Goal: Task Accomplishment & Management: Complete application form

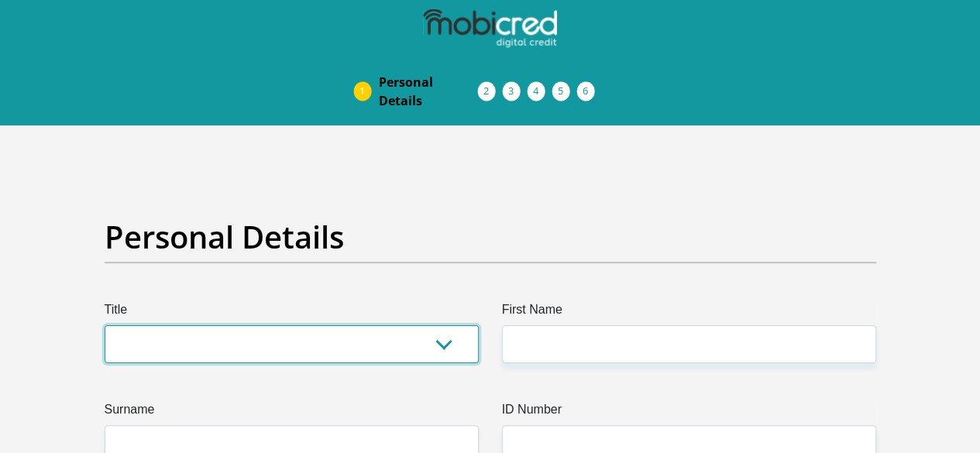
click at [452, 325] on select "Mr Ms Mrs Dr [PERSON_NAME]" at bounding box center [292, 344] width 374 height 38
select select "Mr"
click at [105, 325] on select "Mr Ms Mrs Dr [PERSON_NAME]" at bounding box center [292, 344] width 374 height 38
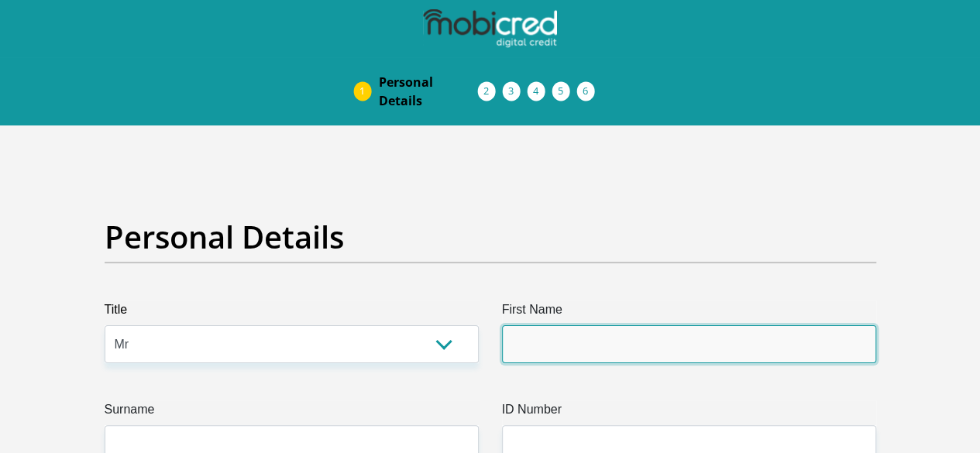
click at [613, 325] on input "First Name" at bounding box center [689, 344] width 374 height 38
type input "[PERSON_NAME]"
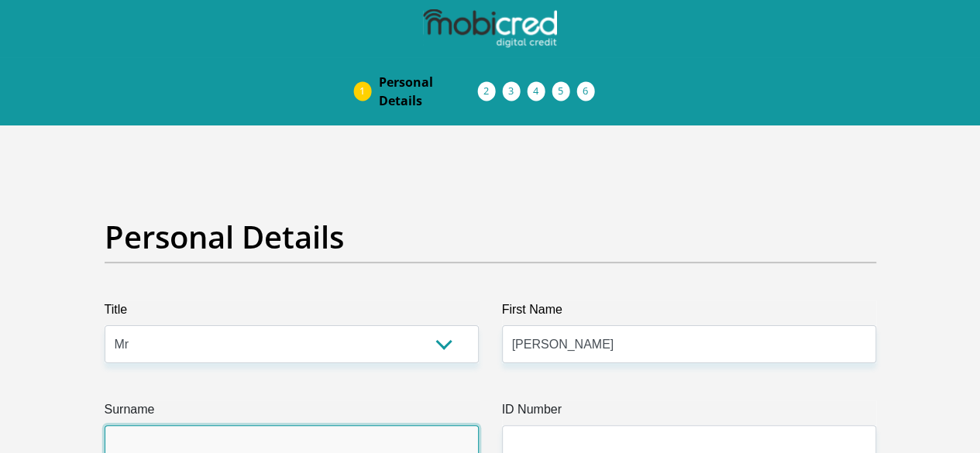
click at [377, 425] on input "Surname" at bounding box center [292, 444] width 374 height 38
type input "Chetty"
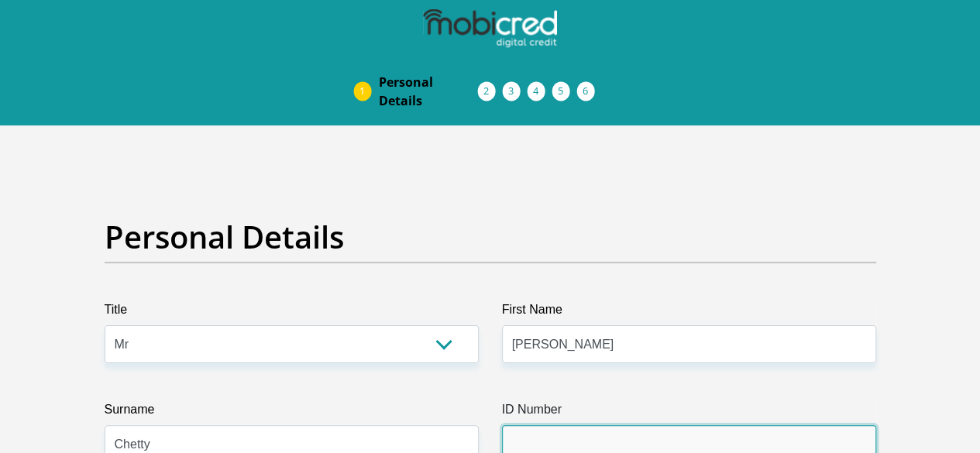
click at [525, 425] on input "ID Number" at bounding box center [689, 444] width 374 height 38
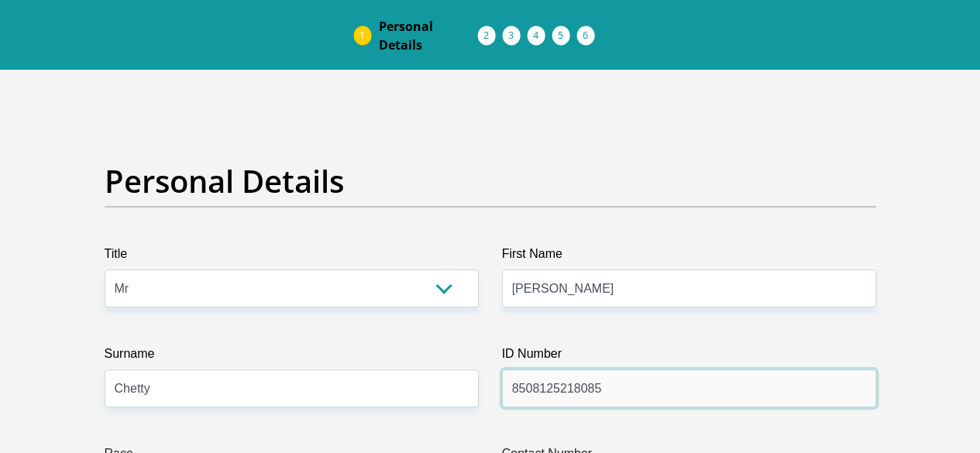
scroll to position [155, 0]
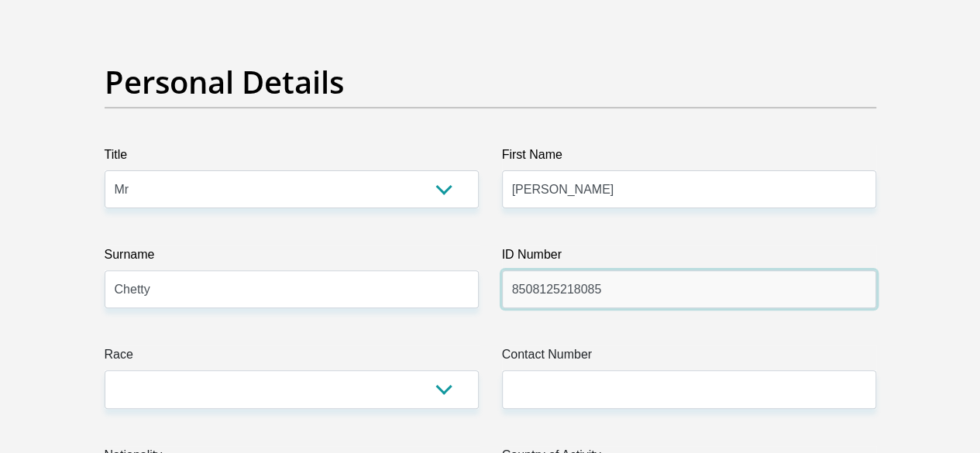
type input "8508125218085"
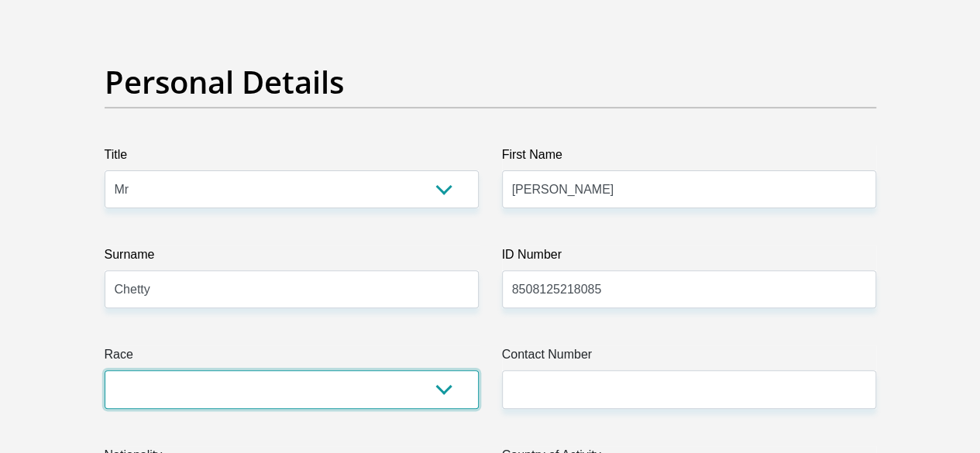
drag, startPoint x: 431, startPoint y: 335, endPoint x: 417, endPoint y: 335, distance: 13.2
click at [431, 370] on select "Black Coloured Indian White Other" at bounding box center [292, 389] width 374 height 38
select select "3"
click at [105, 370] on select "Black Coloured Indian White Other" at bounding box center [292, 389] width 374 height 38
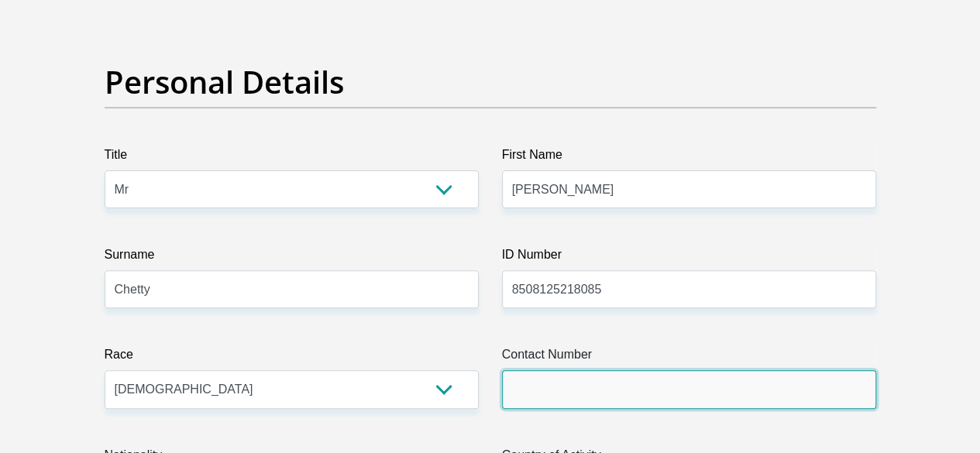
click at [542, 370] on input "Contact Number" at bounding box center [689, 389] width 374 height 38
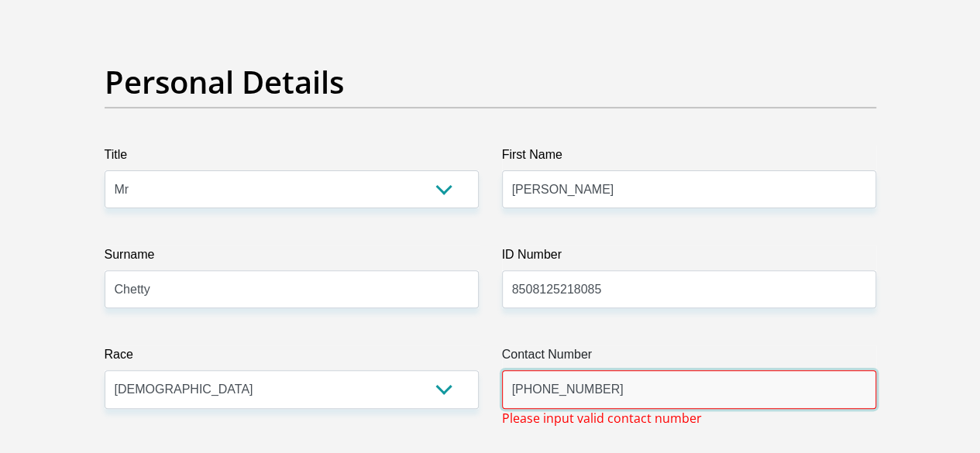
scroll to position [232, 0]
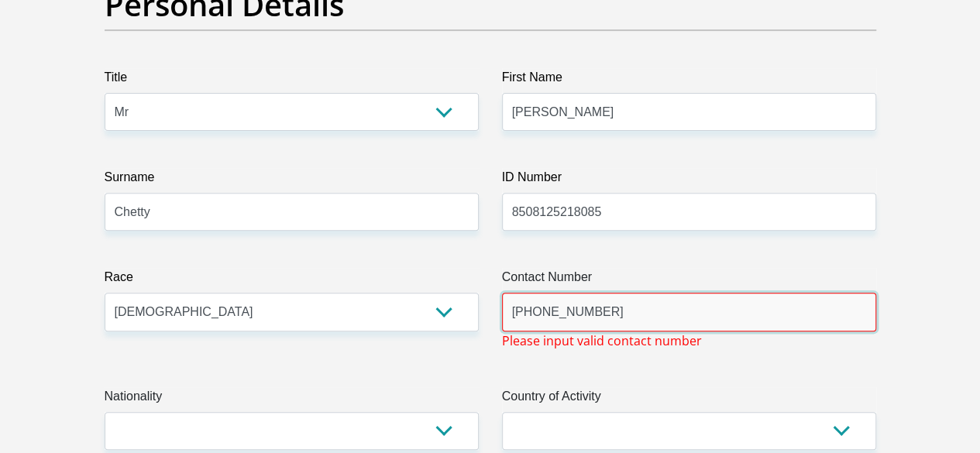
click at [531, 293] on input "[PHONE_NUMBER]" at bounding box center [689, 312] width 374 height 38
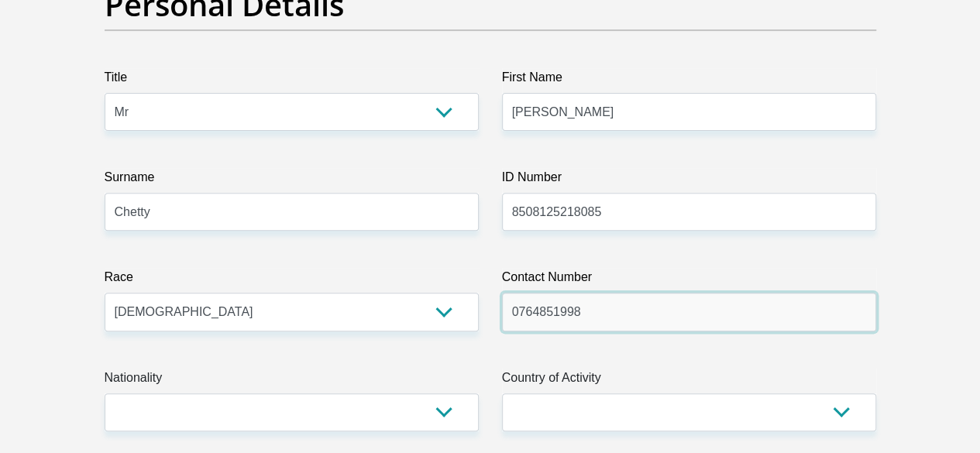
type input "0764851998"
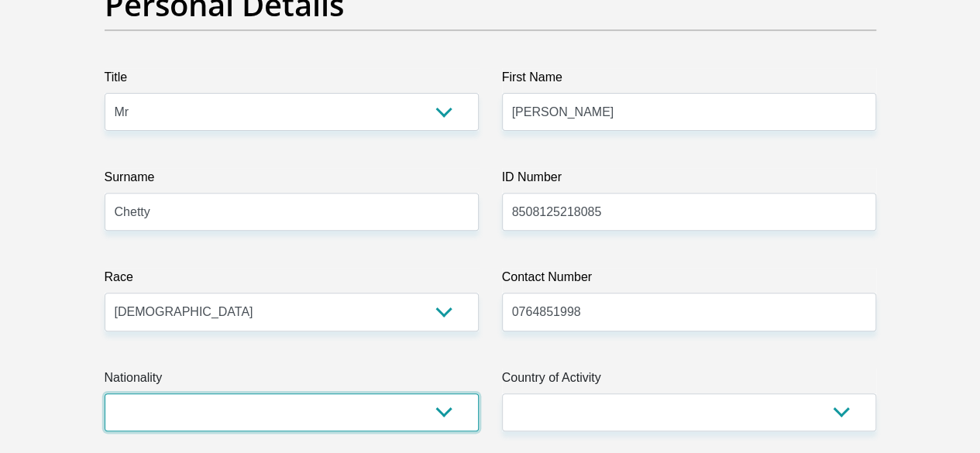
click at [450, 393] on select "[GEOGRAPHIC_DATA] [GEOGRAPHIC_DATA] [GEOGRAPHIC_DATA] [GEOGRAPHIC_DATA] [GEOGRA…" at bounding box center [292, 412] width 374 height 38
select select "ZAF"
click at [105, 393] on select "[GEOGRAPHIC_DATA] [GEOGRAPHIC_DATA] [GEOGRAPHIC_DATA] [GEOGRAPHIC_DATA] [GEOGRA…" at bounding box center [292, 412] width 374 height 38
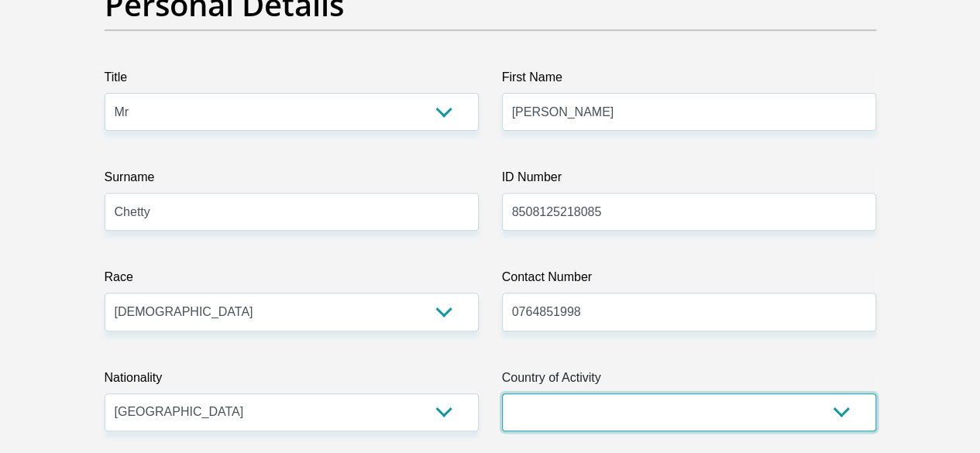
click at [681, 393] on select "[GEOGRAPHIC_DATA] [GEOGRAPHIC_DATA] [GEOGRAPHIC_DATA] [GEOGRAPHIC_DATA] [GEOGRA…" at bounding box center [689, 412] width 374 height 38
select select "ZAF"
click at [502, 393] on select "[GEOGRAPHIC_DATA] [GEOGRAPHIC_DATA] [GEOGRAPHIC_DATA] [GEOGRAPHIC_DATA] [GEOGRA…" at bounding box center [689, 412] width 374 height 38
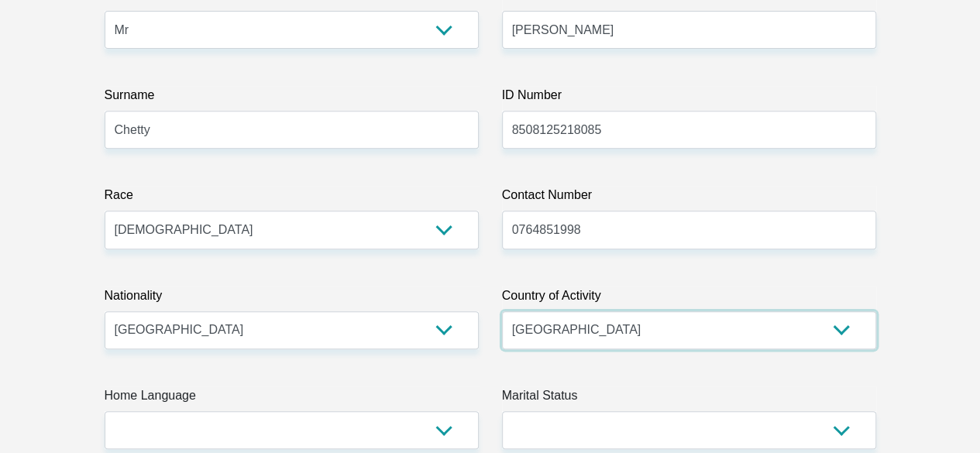
scroll to position [387, 0]
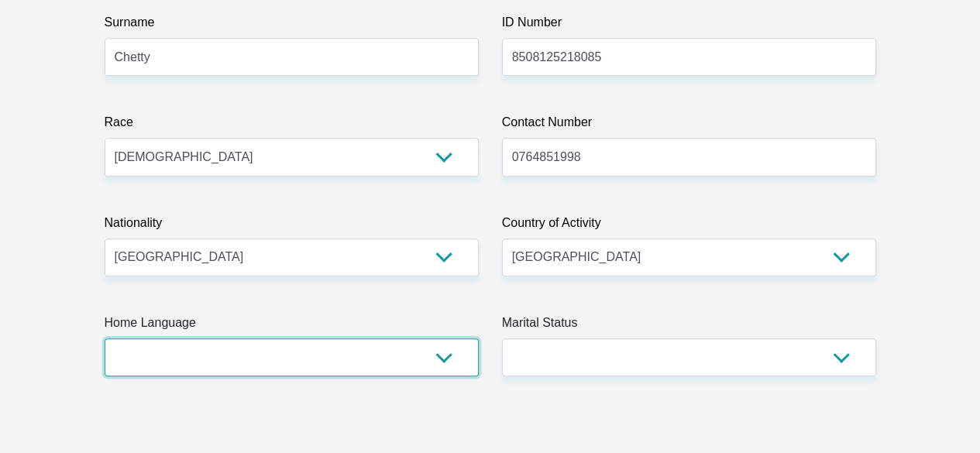
drag, startPoint x: 283, startPoint y: 297, endPoint x: 243, endPoint y: 290, distance: 40.9
click at [283, 338] on select "Afrikaans English Sepedi South Ndebele Southern Sotho Swati Tsonga Tswana Venda…" at bounding box center [292, 357] width 374 height 38
select select "eng"
click at [105, 338] on select "Afrikaans English Sepedi South Ndebele Southern Sotho Swati Tsonga Tswana Venda…" at bounding box center [292, 357] width 374 height 38
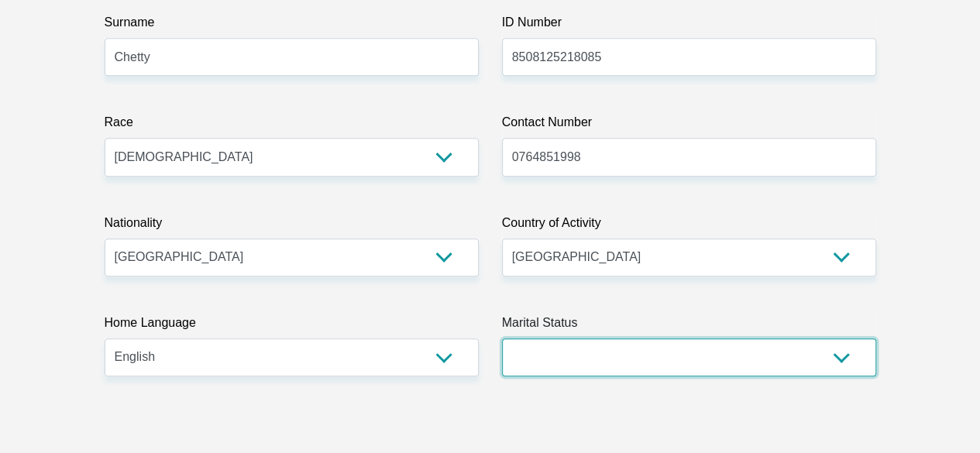
click at [613, 338] on select "Married ANC Single Divorced Widowed Married COP or Customary Law" at bounding box center [689, 357] width 374 height 38
select select "5"
click at [502, 338] on select "Married ANC Single Divorced Widowed Married COP or Customary Law" at bounding box center [689, 357] width 374 height 38
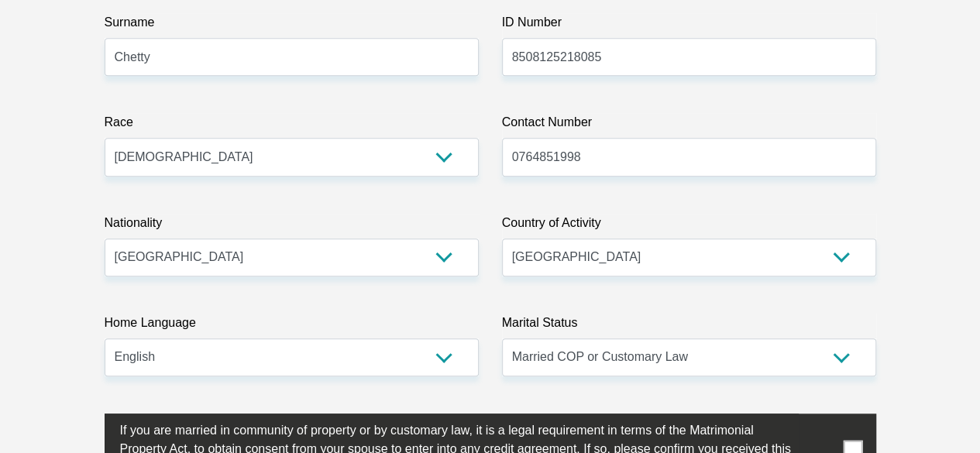
click at [850, 441] on span at bounding box center [852, 450] width 19 height 19
click at [89, 417] on input "checkbox" at bounding box center [89, 417] width 0 height 0
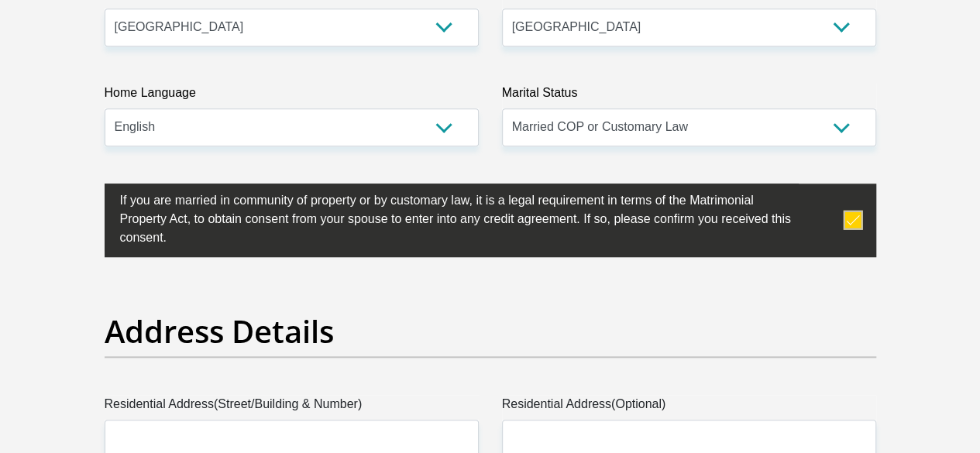
scroll to position [620, 0]
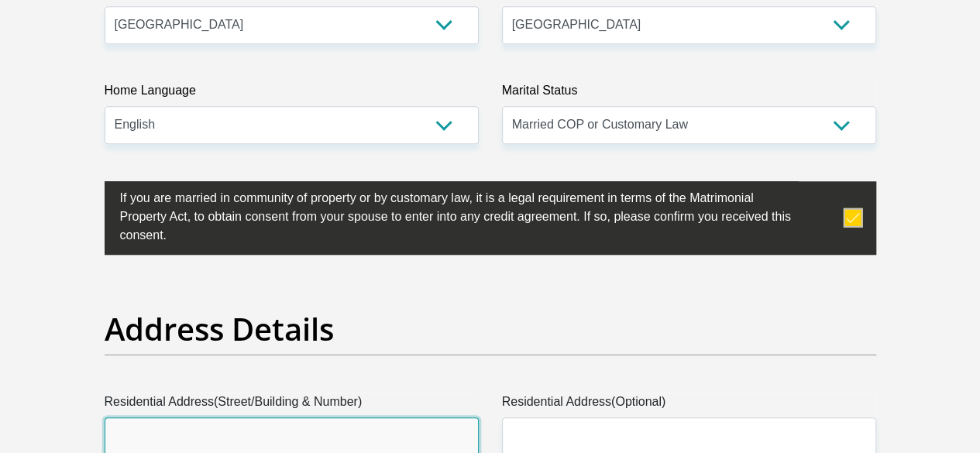
click at [307, 417] on input "Residential Address(Street/Building & Number)" at bounding box center [292, 436] width 374 height 38
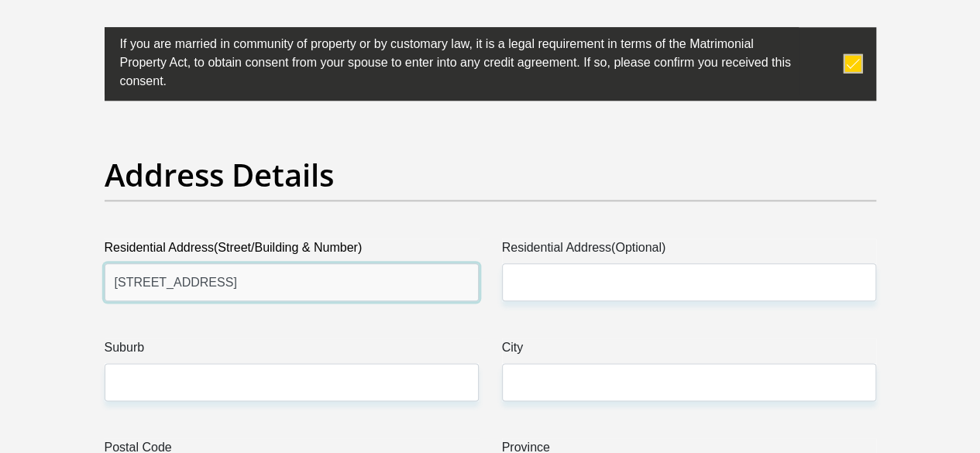
scroll to position [774, 0]
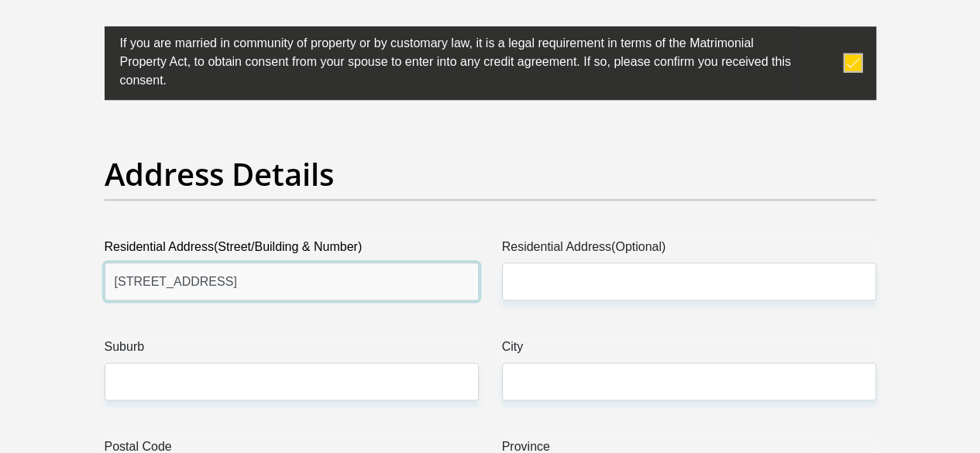
type input "[STREET_ADDRESS]"
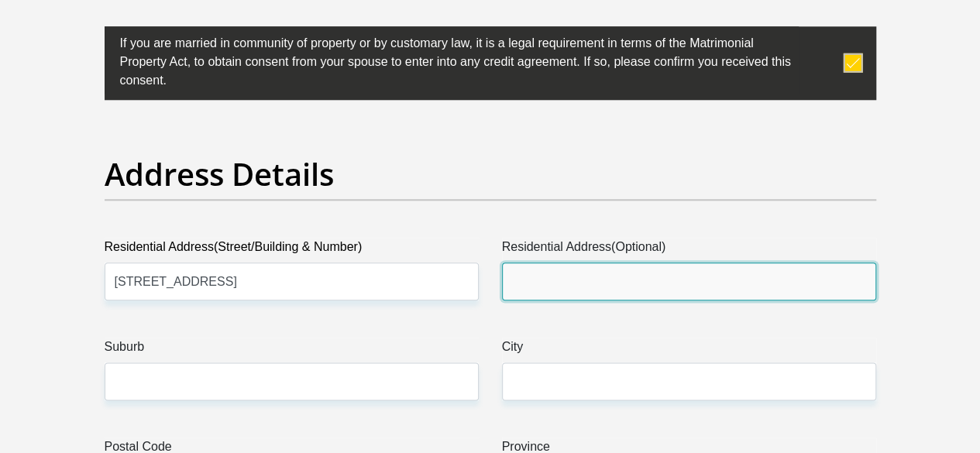
click at [548, 263] on input "Residential Address(Optional)" at bounding box center [689, 282] width 374 height 38
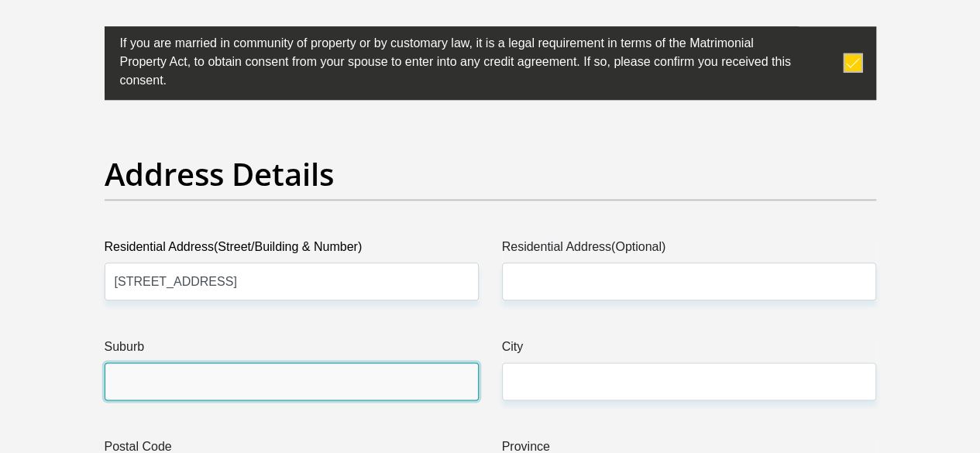
click at [353, 362] on input "Suburb" at bounding box center [292, 381] width 374 height 38
type input "Merebank"
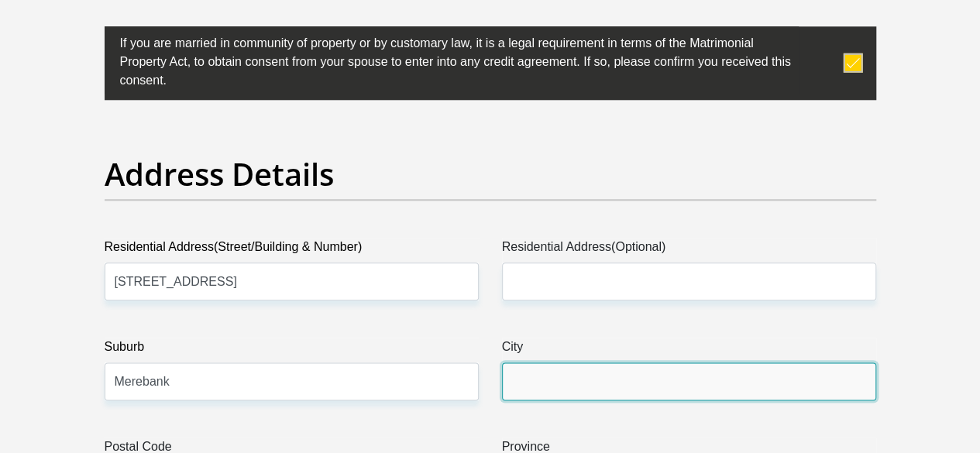
click at [690, 362] on input "City" at bounding box center [689, 381] width 374 height 38
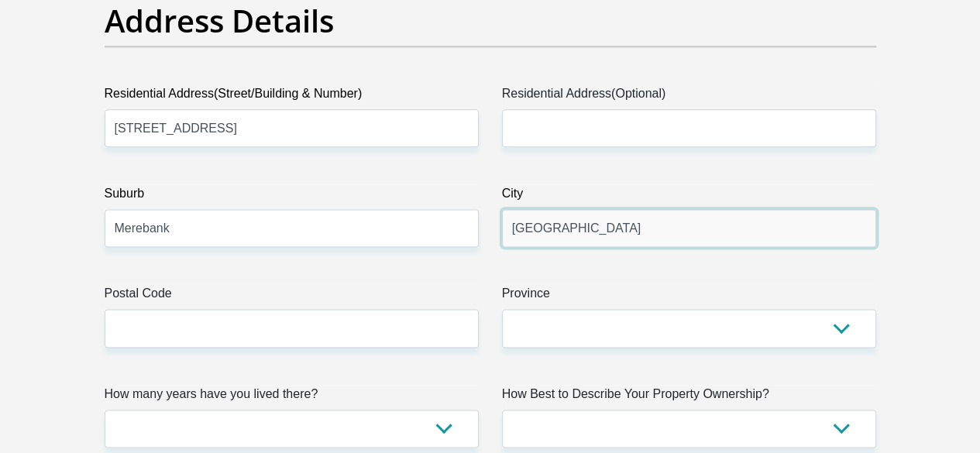
scroll to position [929, 0]
type input "[GEOGRAPHIC_DATA]"
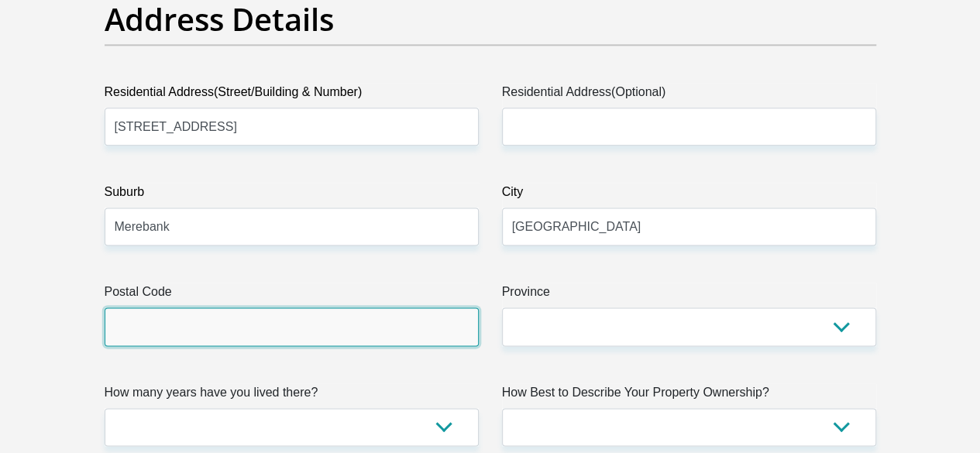
click at [398, 307] on input "Postal Code" at bounding box center [292, 326] width 374 height 38
type input "4052"
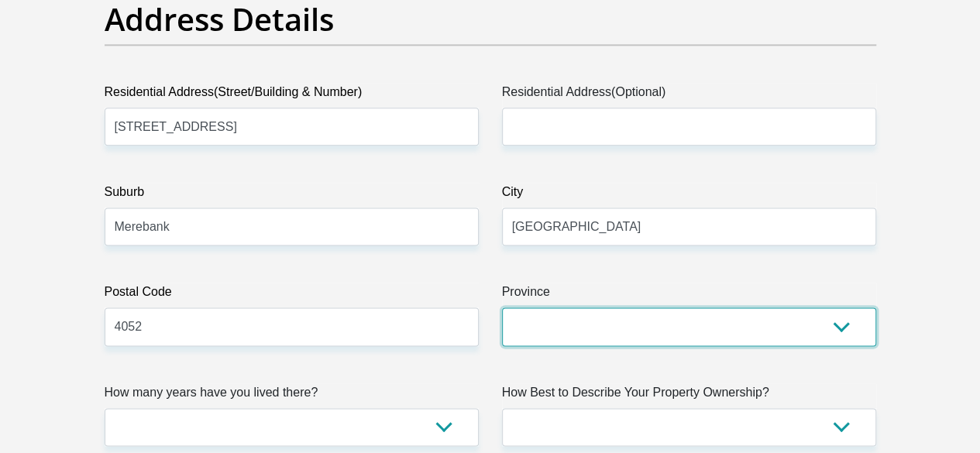
click at [510, 307] on select "Eastern Cape Free State [GEOGRAPHIC_DATA] [GEOGRAPHIC_DATA][DATE] [GEOGRAPHIC_D…" at bounding box center [689, 326] width 374 height 38
select select "[GEOGRAPHIC_DATA][DATE]"
click at [502, 307] on select "Eastern Cape Free State [GEOGRAPHIC_DATA] [GEOGRAPHIC_DATA][DATE] [GEOGRAPHIC_D…" at bounding box center [689, 326] width 374 height 38
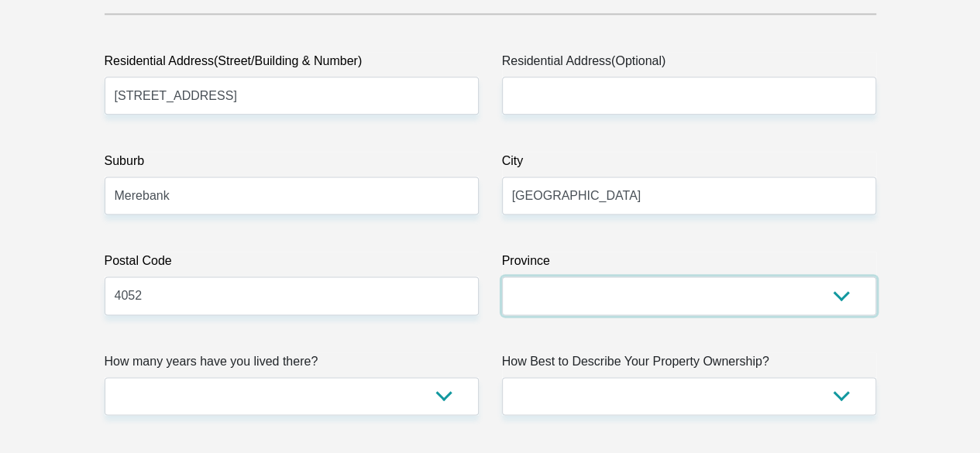
scroll to position [1007, 0]
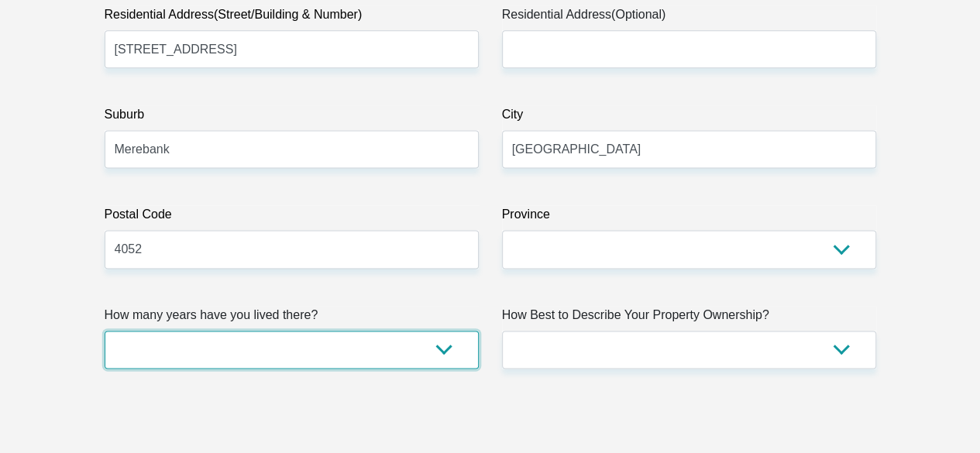
click at [443, 331] on select "less than 1 year 1-3 years 3-5 years 5+ years" at bounding box center [292, 350] width 374 height 38
select select "5"
click at [105, 331] on select "less than 1 year 1-3 years 3-5 years 5+ years" at bounding box center [292, 350] width 374 height 38
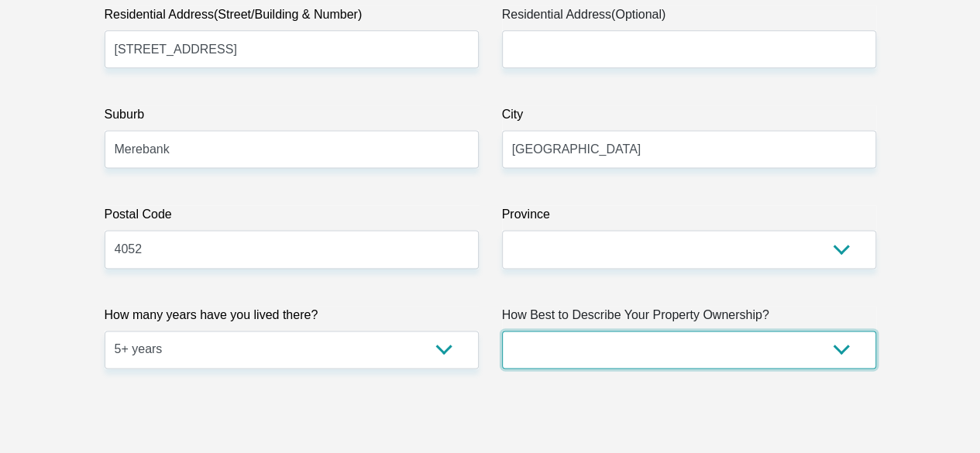
click at [844, 331] on select "Owned Rented Family Owned Company Dwelling" at bounding box center [689, 350] width 374 height 38
select select "parents"
click at [502, 331] on select "Owned Rented Family Owned Company Dwelling" at bounding box center [689, 350] width 374 height 38
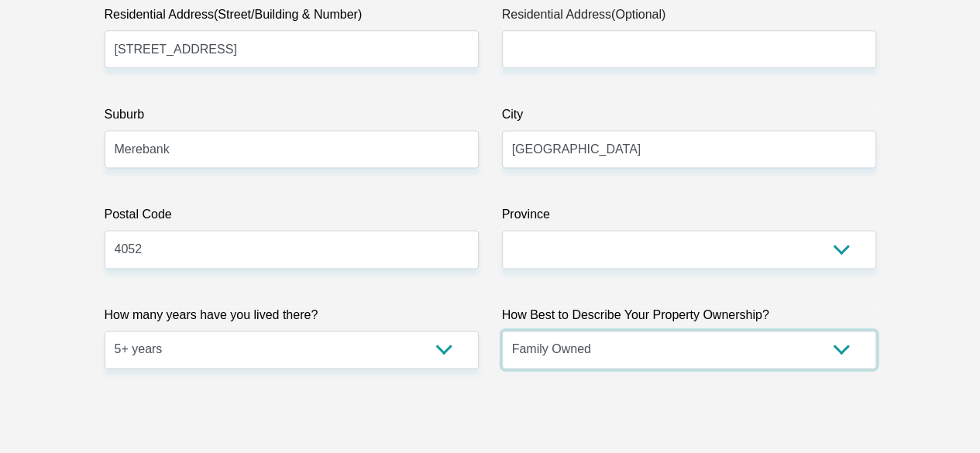
scroll to position [1162, 0]
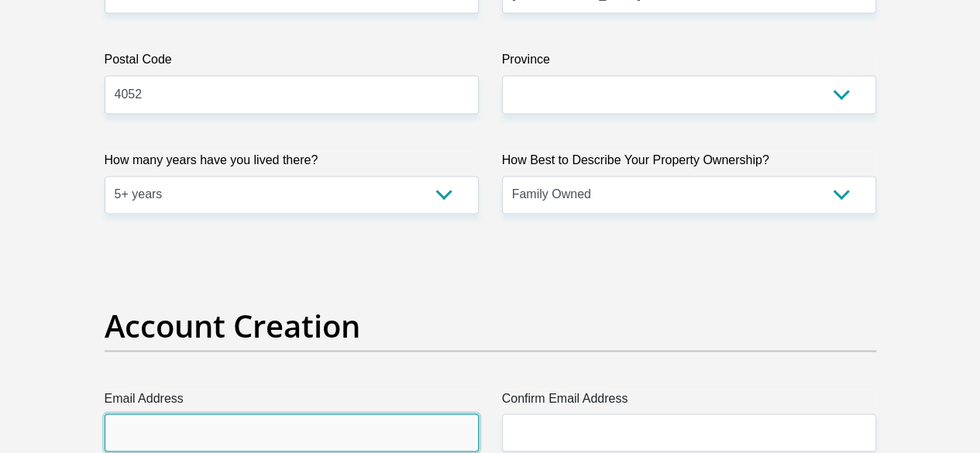
click at [289, 414] on input "Email Address" at bounding box center [292, 433] width 374 height 38
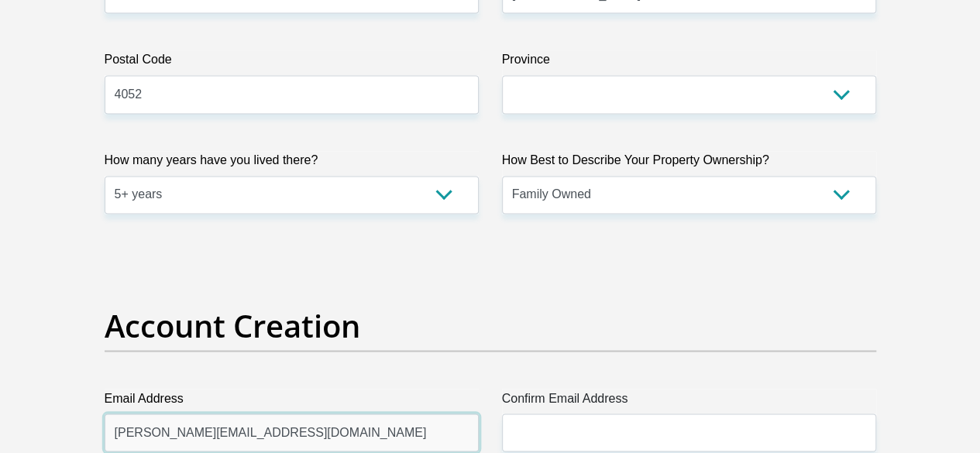
type input "[PERSON_NAME][EMAIL_ADDRESS][DOMAIN_NAME]"
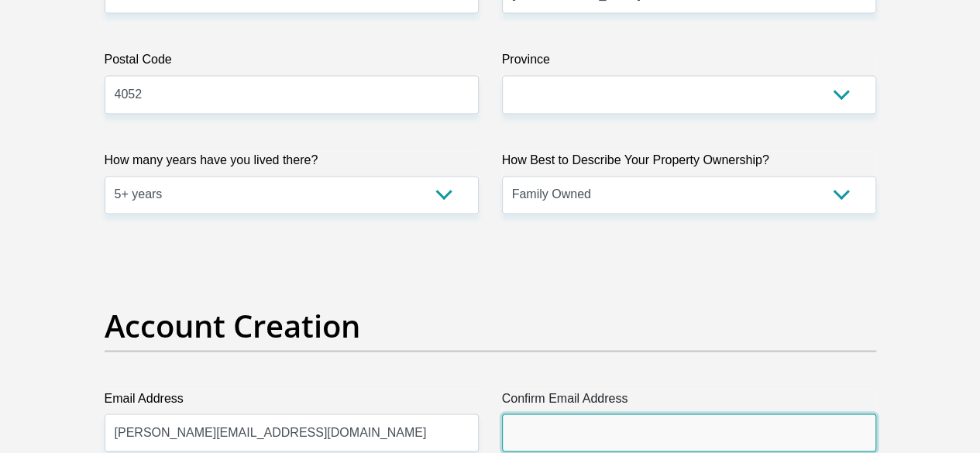
click at [559, 414] on input "Confirm Email Address" at bounding box center [689, 433] width 374 height 38
type input "t"
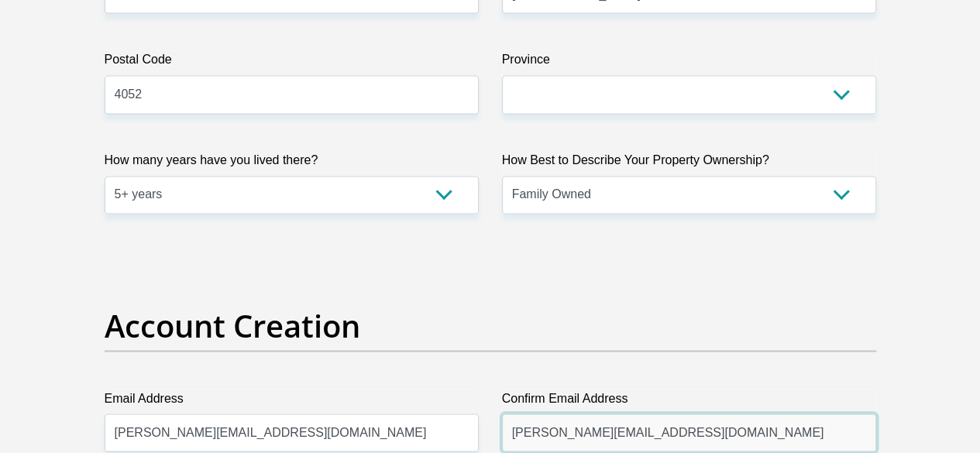
scroll to position [1316, 0]
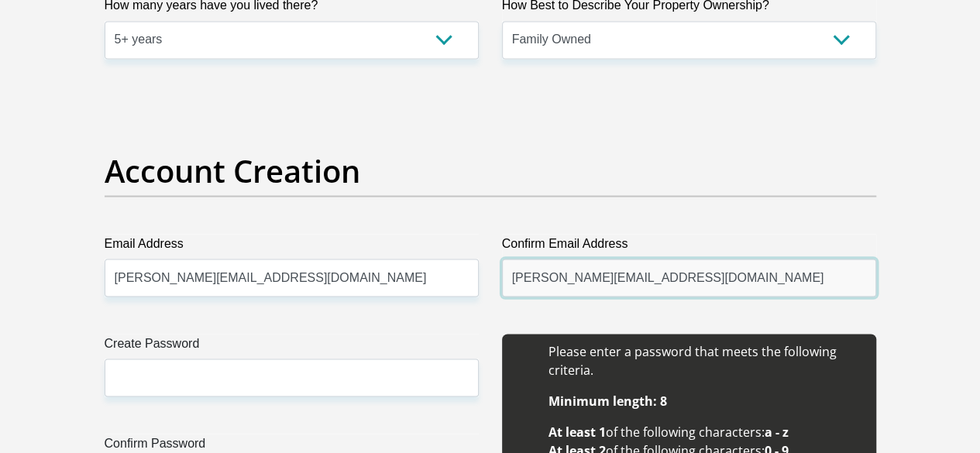
type input "[PERSON_NAME][EMAIL_ADDRESS][DOMAIN_NAME]"
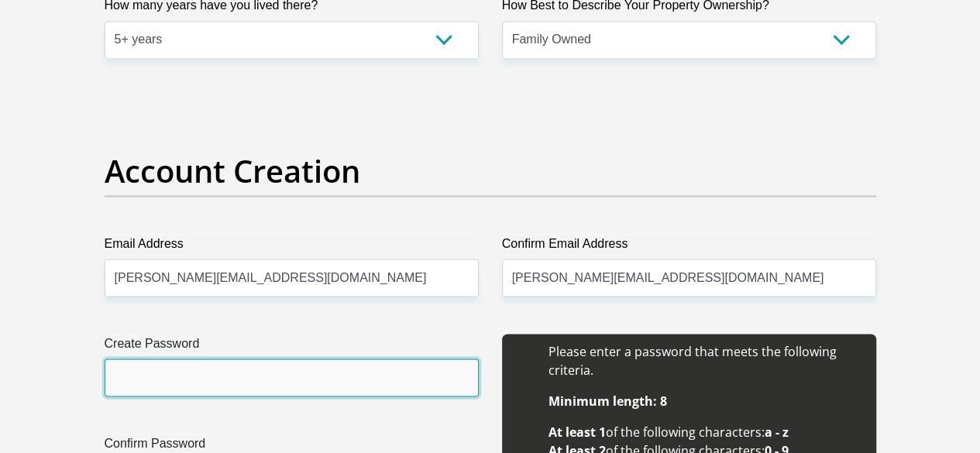
click at [276, 359] on input "Create Password" at bounding box center [292, 378] width 374 height 38
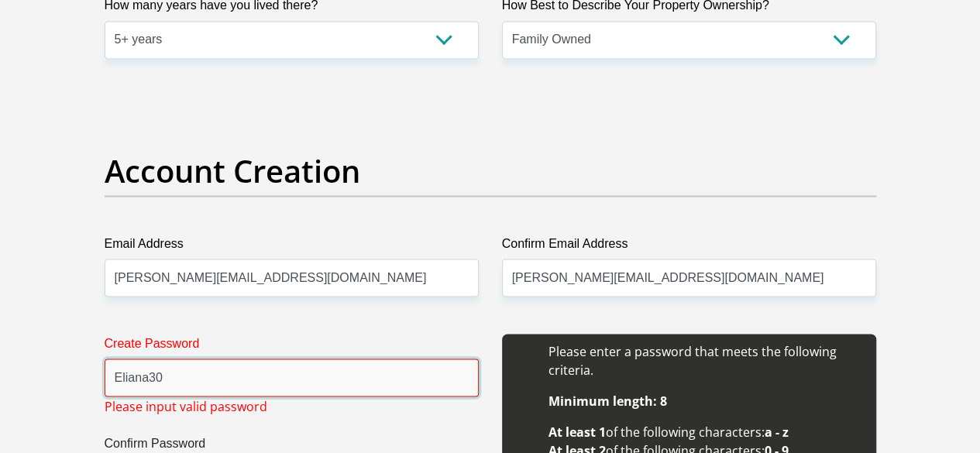
click at [204, 359] on input "Eliana30" at bounding box center [292, 378] width 374 height 38
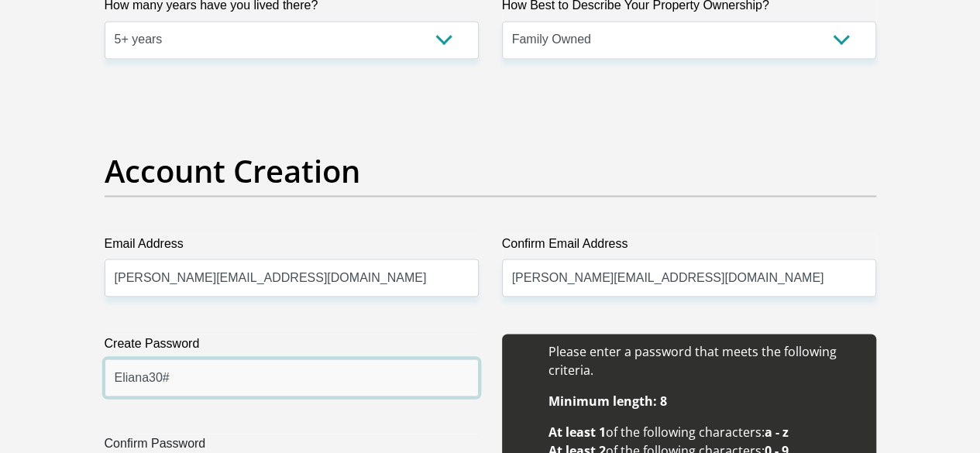
type input "Eliana30#"
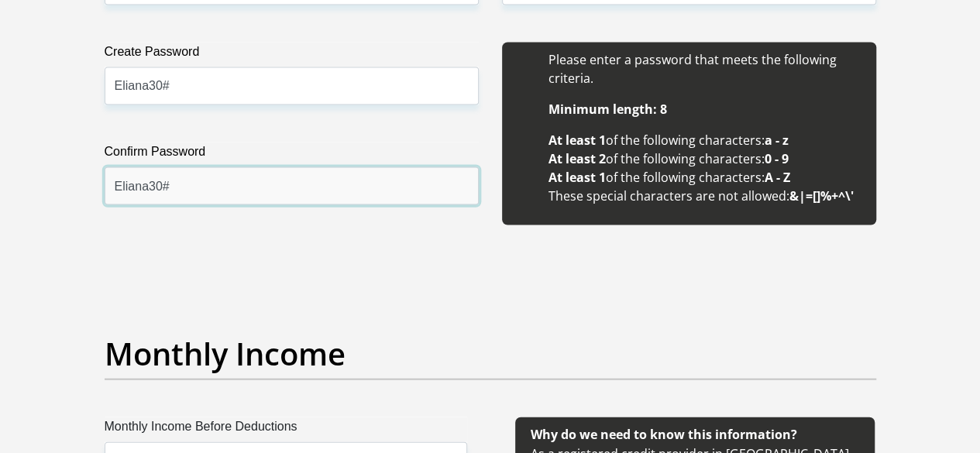
scroll to position [1781, 0]
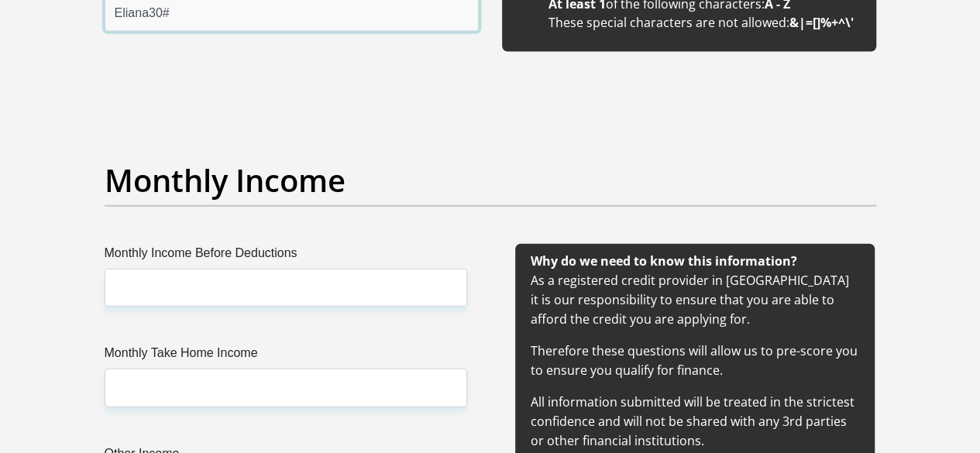
type input "Eliana30#"
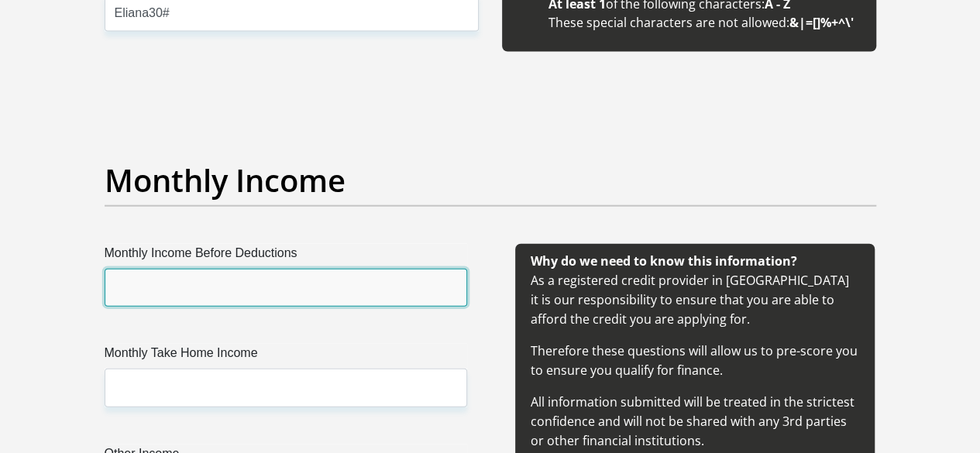
click at [235, 269] on input "Monthly Income Before Deductions" at bounding box center [286, 288] width 362 height 38
type input "42000"
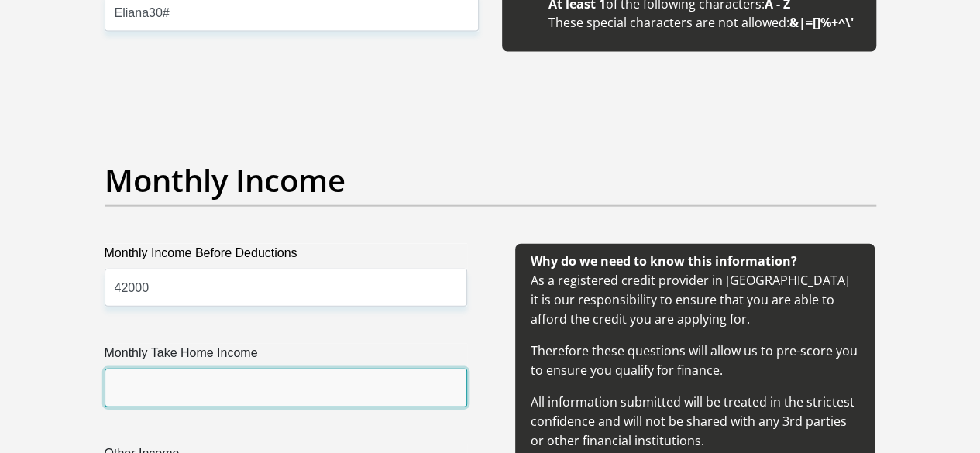
click at [150, 369] on input "Monthly Take Home Income" at bounding box center [286, 388] width 362 height 38
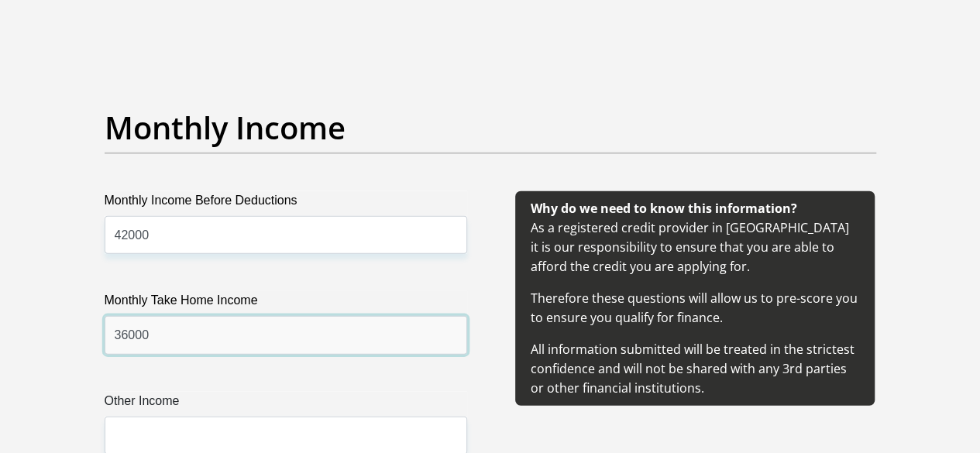
scroll to position [1859, 0]
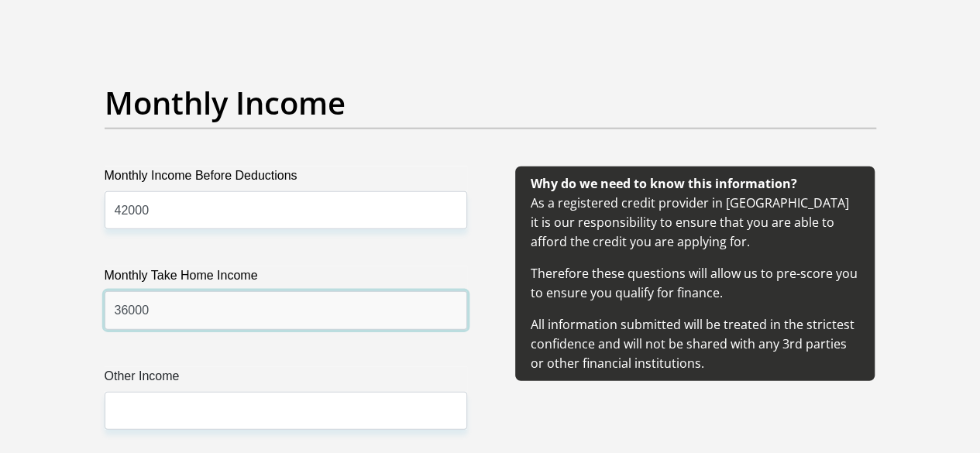
type input "36000"
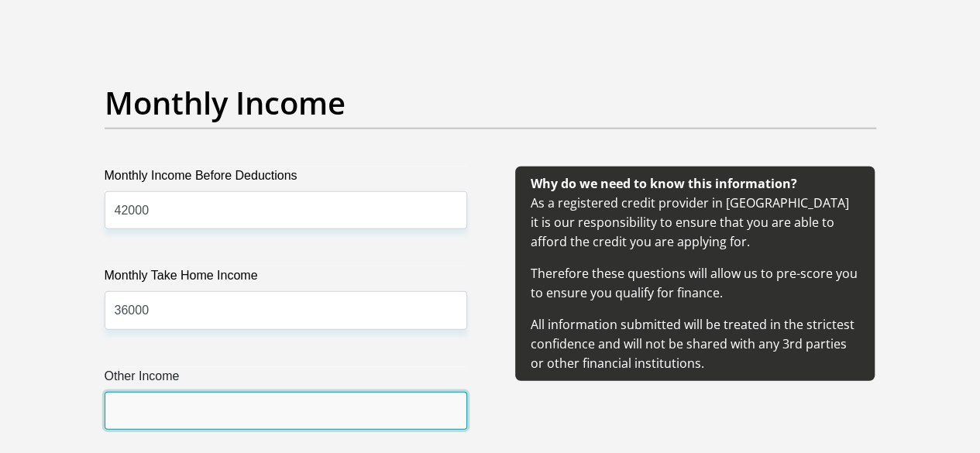
click at [155, 392] on input "Other Income" at bounding box center [286, 411] width 362 height 38
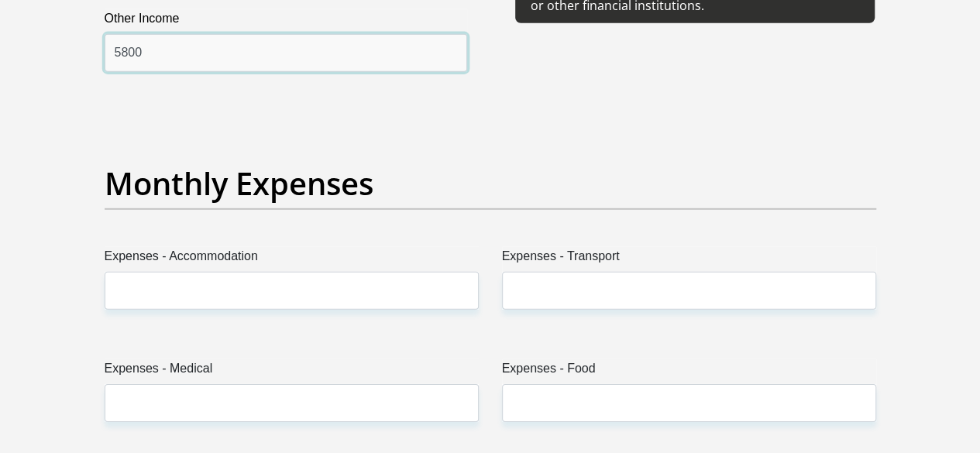
scroll to position [2246, 0]
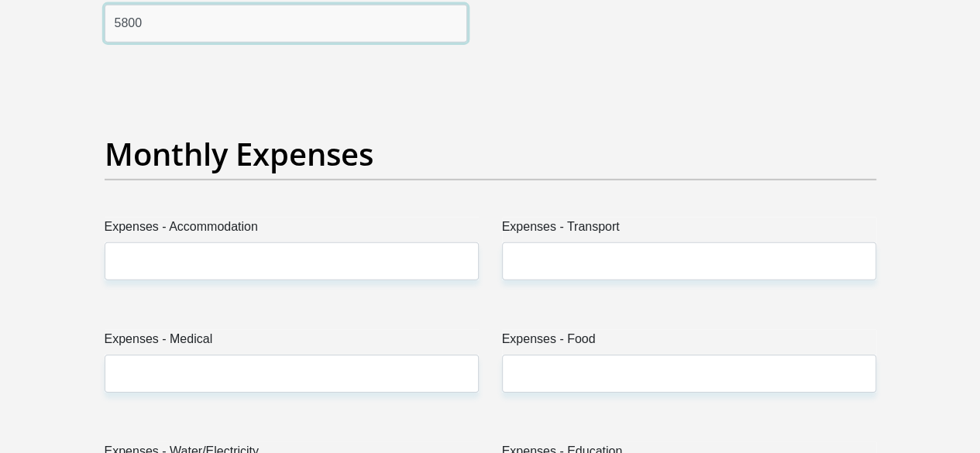
type input "5800"
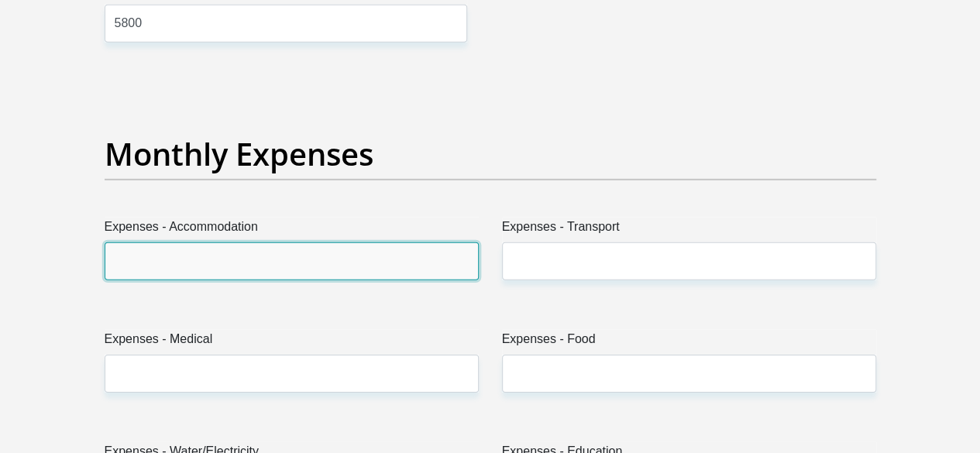
click at [271, 242] on input "Expenses - Accommodation" at bounding box center [292, 261] width 374 height 38
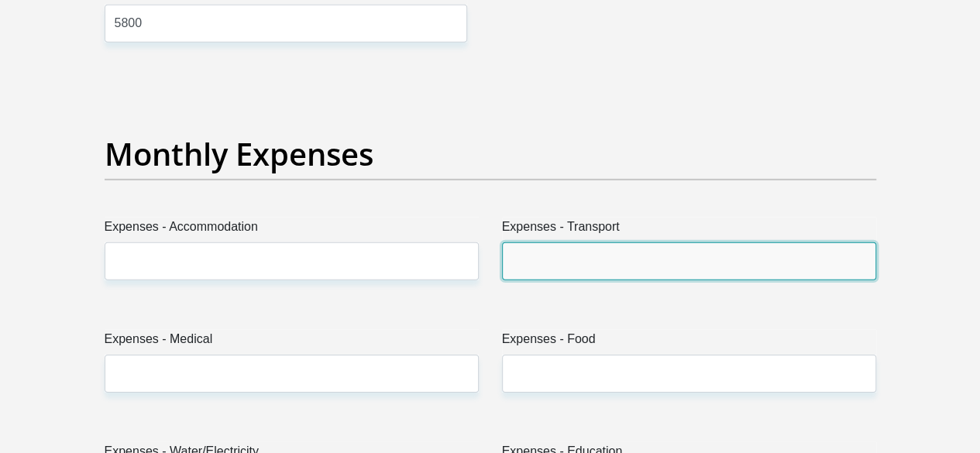
click at [553, 242] on input "Expenses - Transport" at bounding box center [689, 261] width 374 height 38
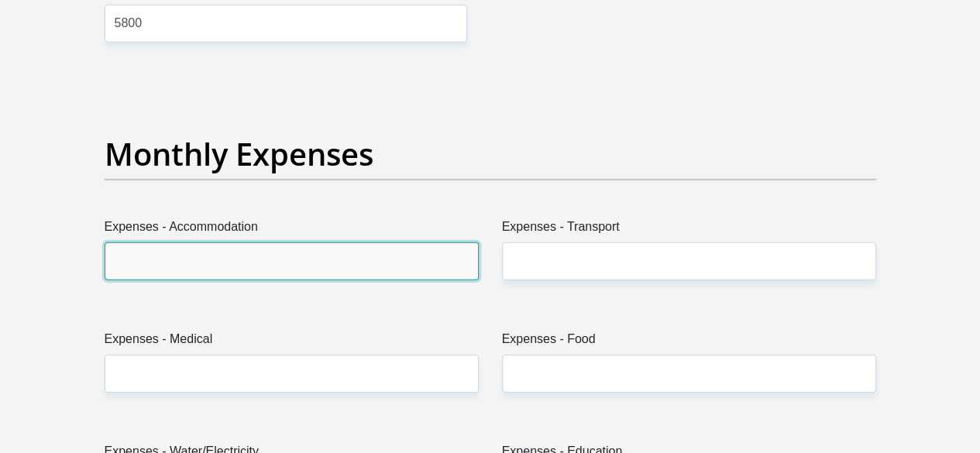
click at [368, 242] on input "Expenses - Accommodation" at bounding box center [292, 261] width 374 height 38
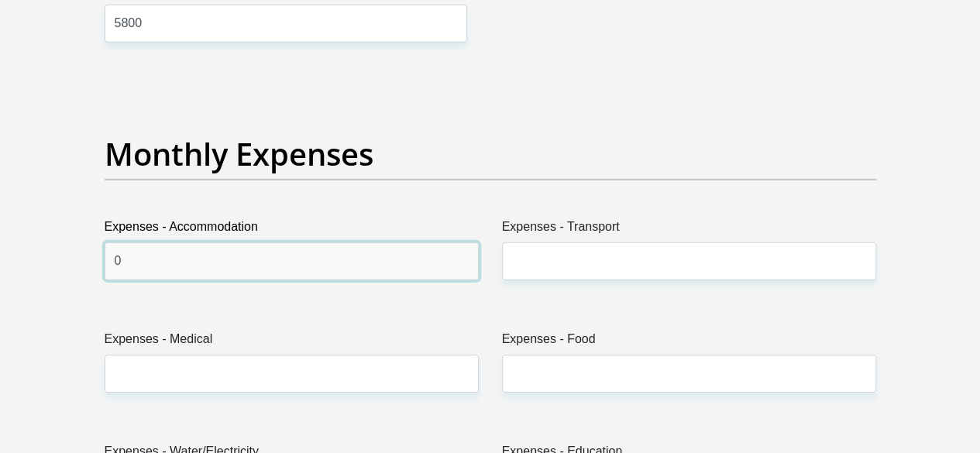
type input "0"
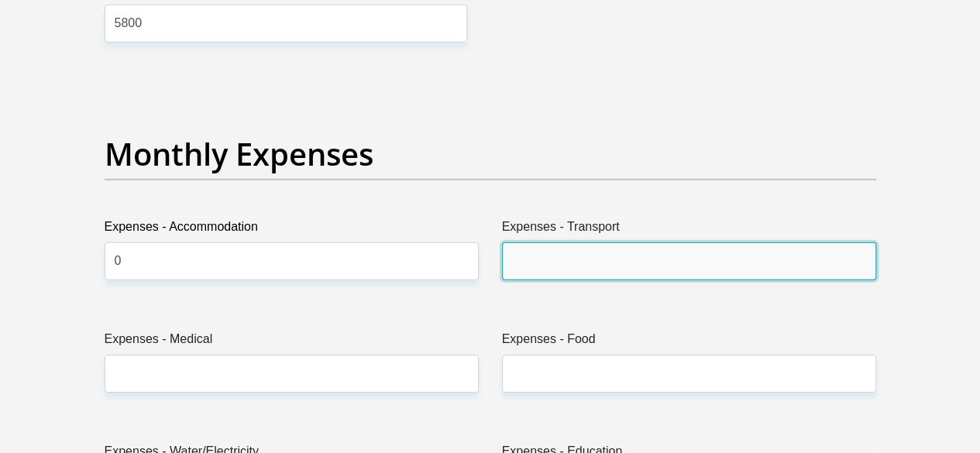
click at [515, 242] on input "Expenses - Transport" at bounding box center [689, 261] width 374 height 38
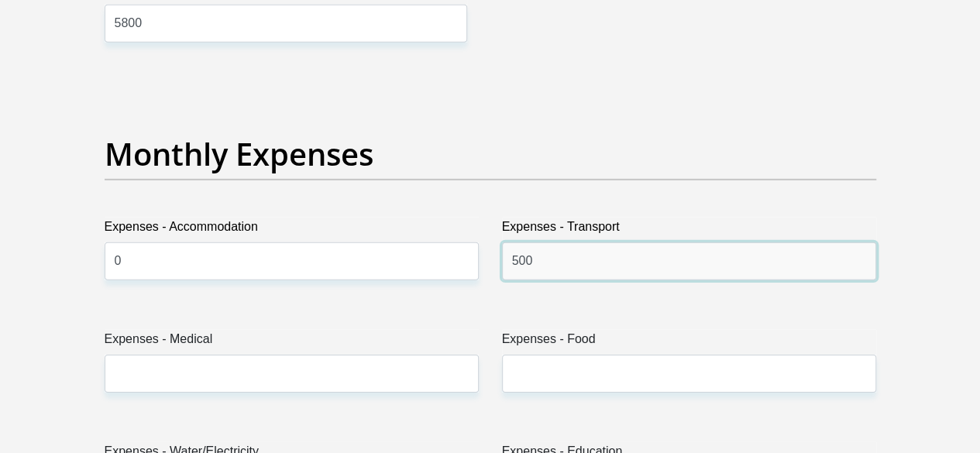
type input "500"
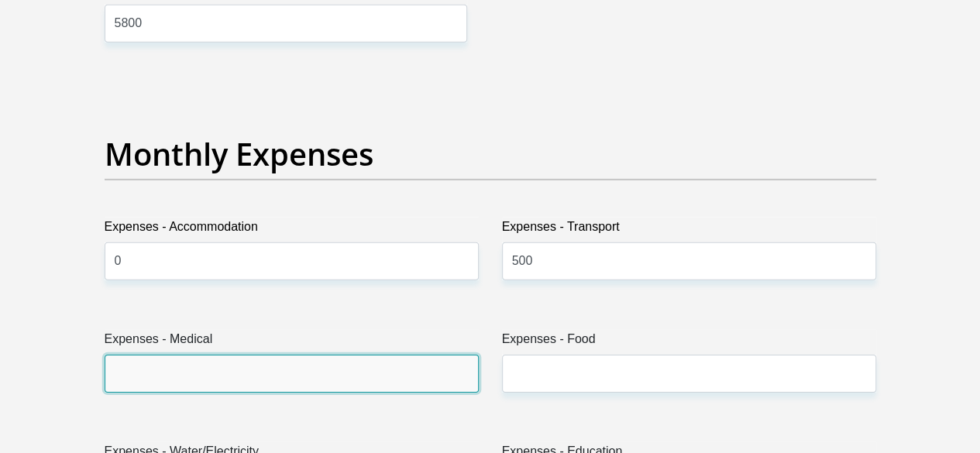
click at [311, 355] on input "Expenses - Medical" at bounding box center [292, 374] width 374 height 38
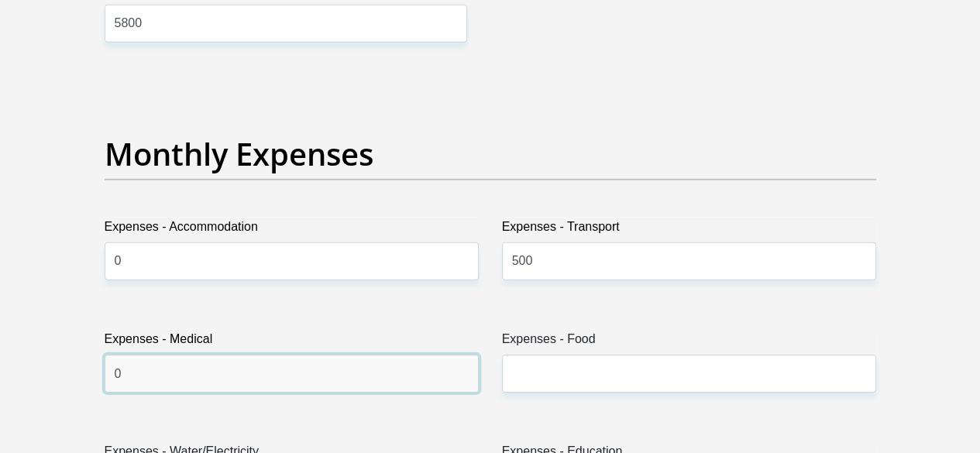
type input "0"
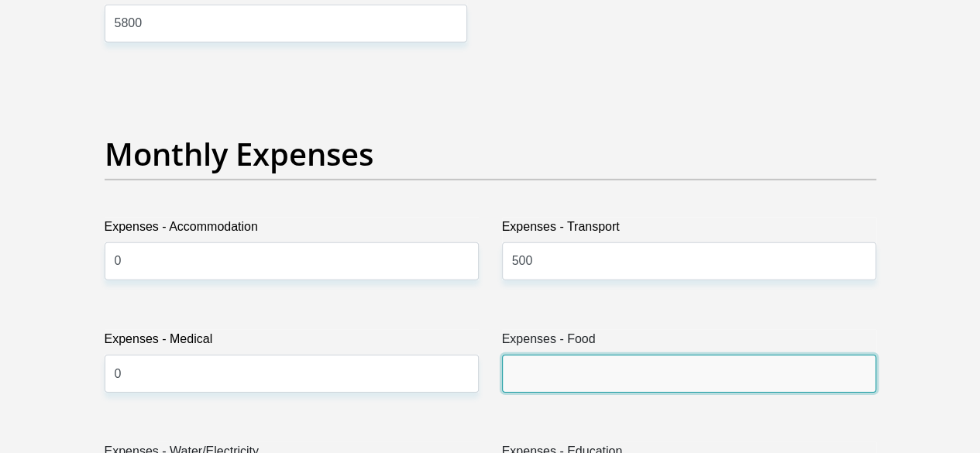
click at [562, 355] on input "Expenses - Food" at bounding box center [689, 374] width 374 height 38
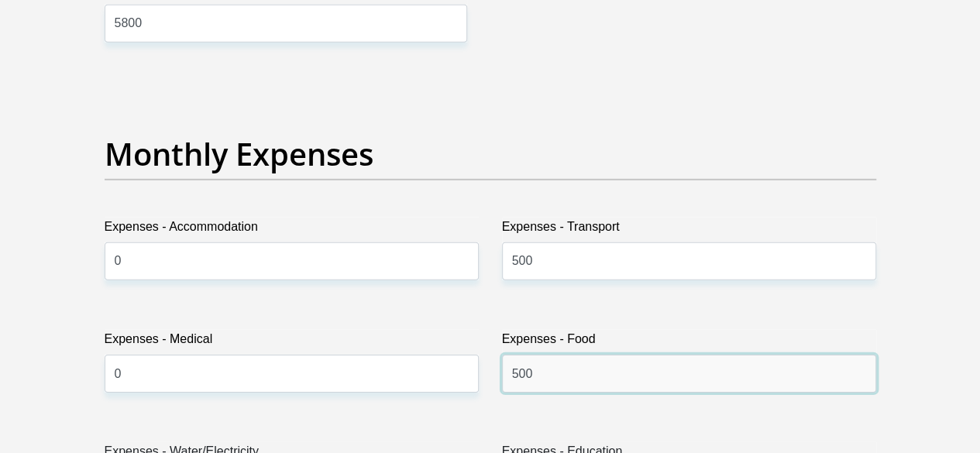
type input "500"
type input "0"
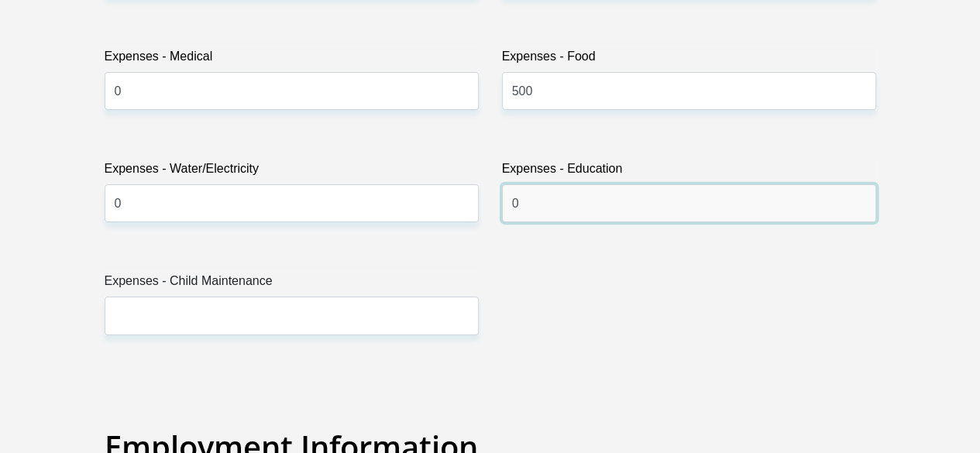
scroll to position [2478, 0]
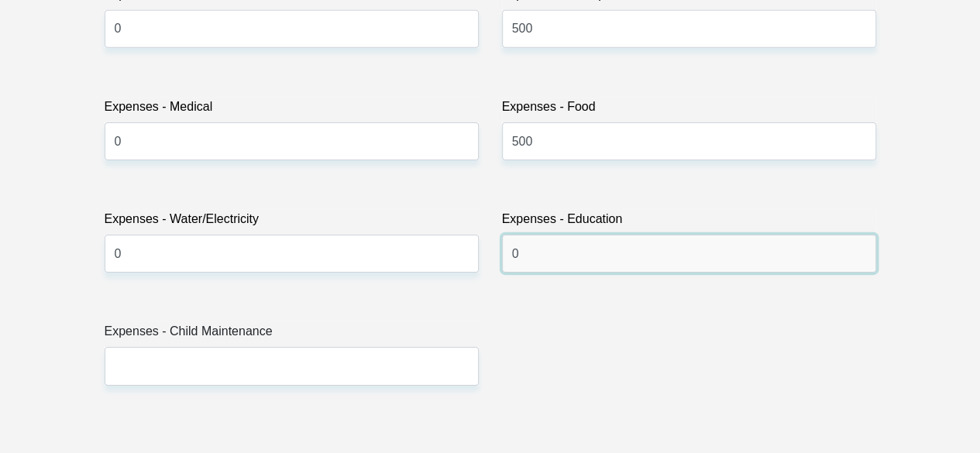
type input "0"
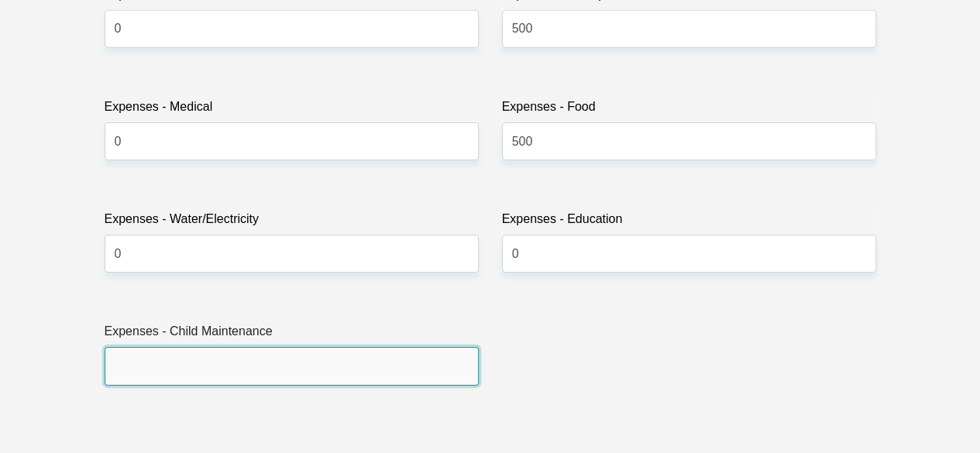
click at [307, 347] on input "Expenses - Child Maintenance" at bounding box center [292, 366] width 374 height 38
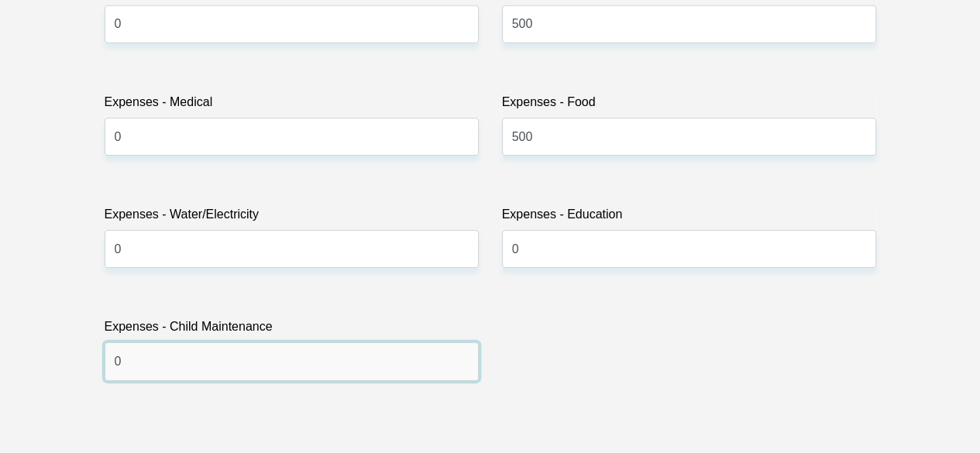
scroll to position [2710, 0]
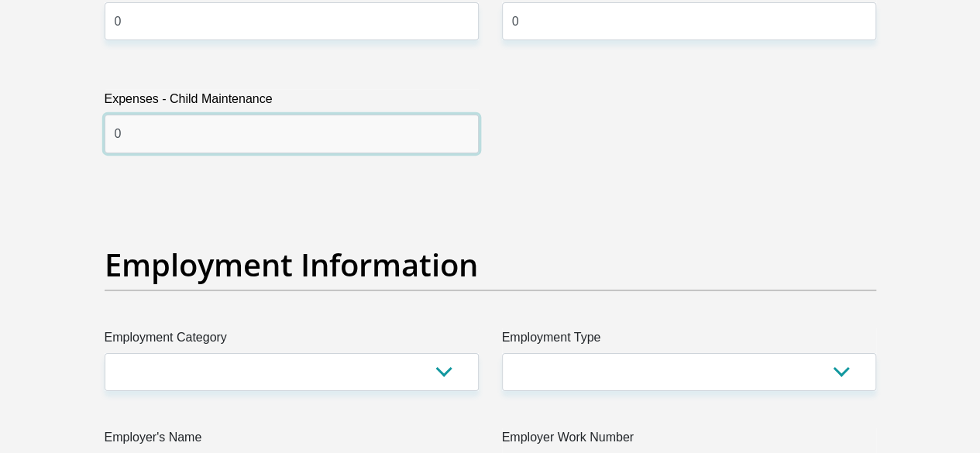
type input "0"
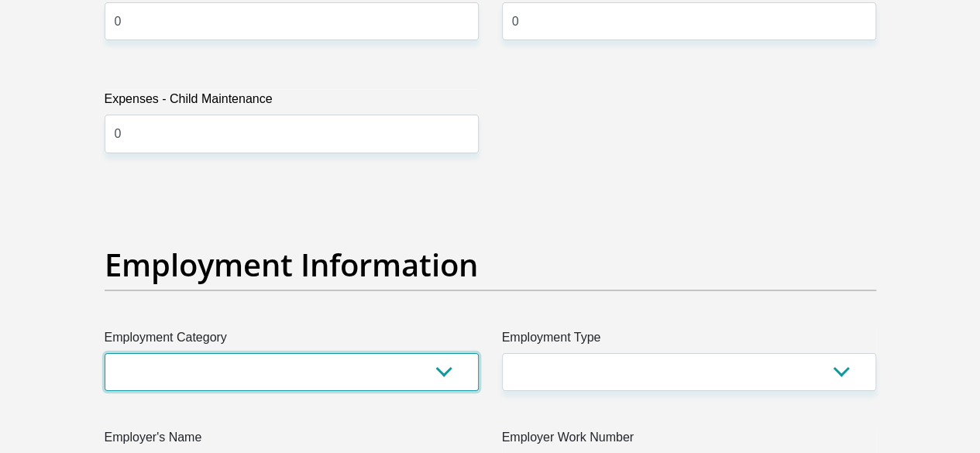
click at [446, 353] on select "AGRICULTURE ALCOHOL & TOBACCO CONSTRUCTION MATERIALS METALLURGY EQUIPMENT FOR R…" at bounding box center [292, 372] width 374 height 38
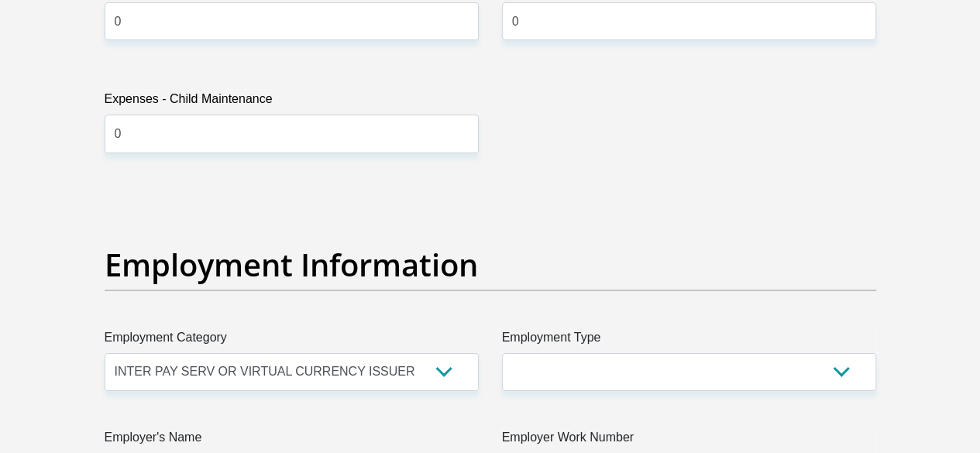
click at [553, 123] on div "Title Mr Ms Mrs Dr [PERSON_NAME] First Name [PERSON_NAME] Surname Chetty ID Num…" at bounding box center [490, 146] width 795 height 5113
click at [450, 353] on select "AGRICULTURE ALCOHOL & TOBACCO CONSTRUCTION MATERIALS METALLURGY EQUIPMENT FOR R…" at bounding box center [292, 372] width 374 height 38
select select "67"
click at [105, 353] on select "AGRICULTURE ALCOHOL & TOBACCO CONSTRUCTION MATERIALS METALLURGY EQUIPMENT FOR R…" at bounding box center [292, 372] width 374 height 38
click at [635, 246] on h2 "Employment Information" at bounding box center [490, 264] width 771 height 37
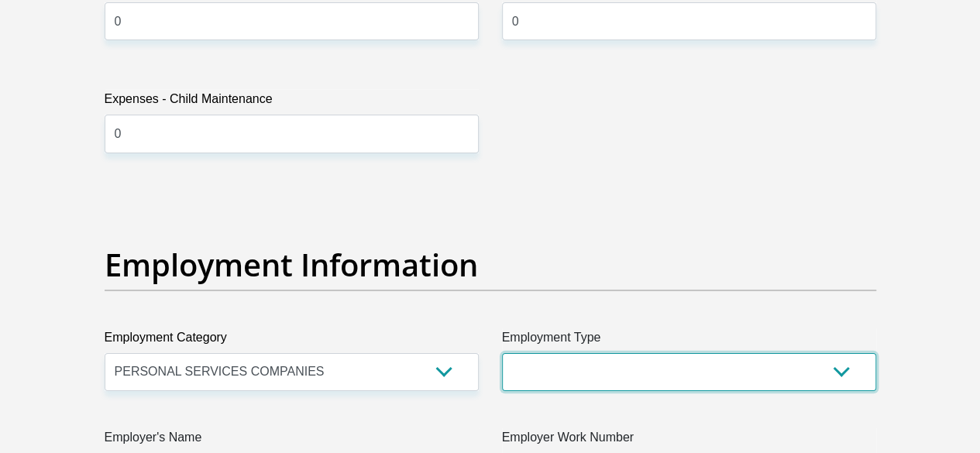
click at [585, 353] on select "College/Lecturer Craft Seller Creative Driver Executive Farmer Forces - Non Com…" at bounding box center [689, 372] width 374 height 38
select select "Sales"
click at [502, 353] on select "College/Lecturer Craft Seller Creative Driver Executive Farmer Forces - Non Com…" at bounding box center [689, 372] width 374 height 38
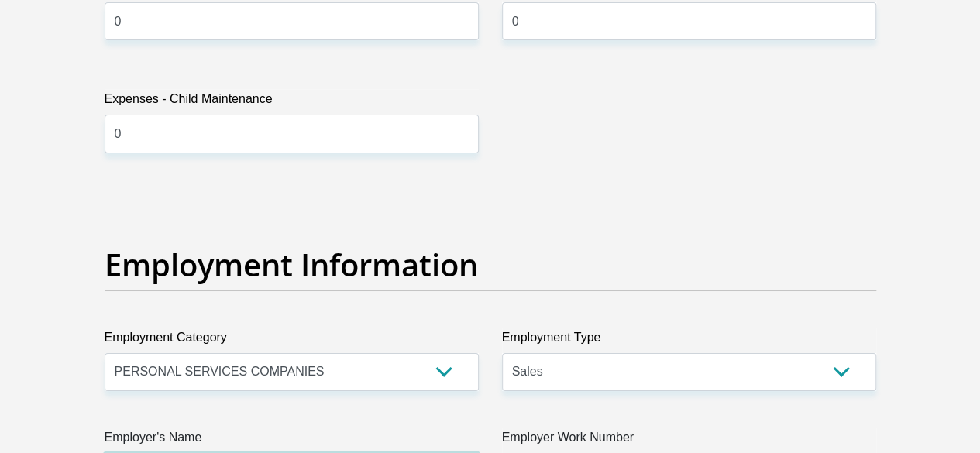
type input "talksursa"
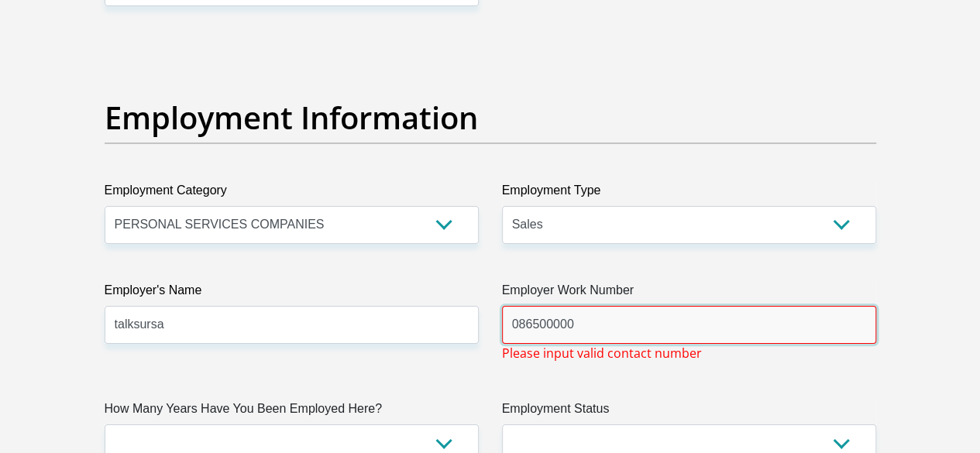
scroll to position [2865, 0]
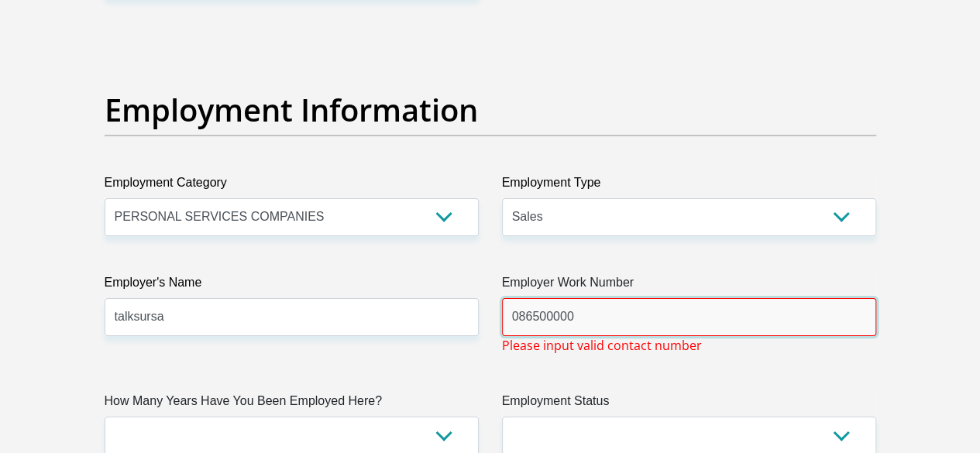
click at [528, 298] on input "086500000" at bounding box center [689, 317] width 374 height 38
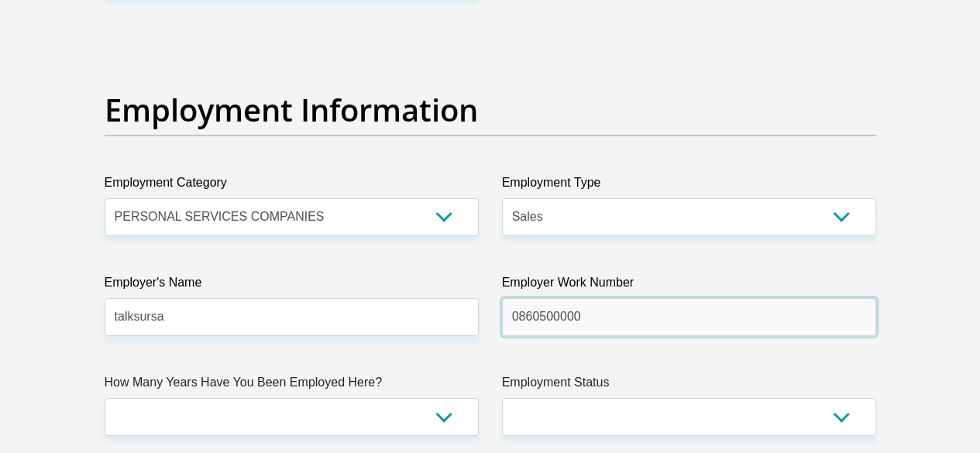
type input "0860500000"
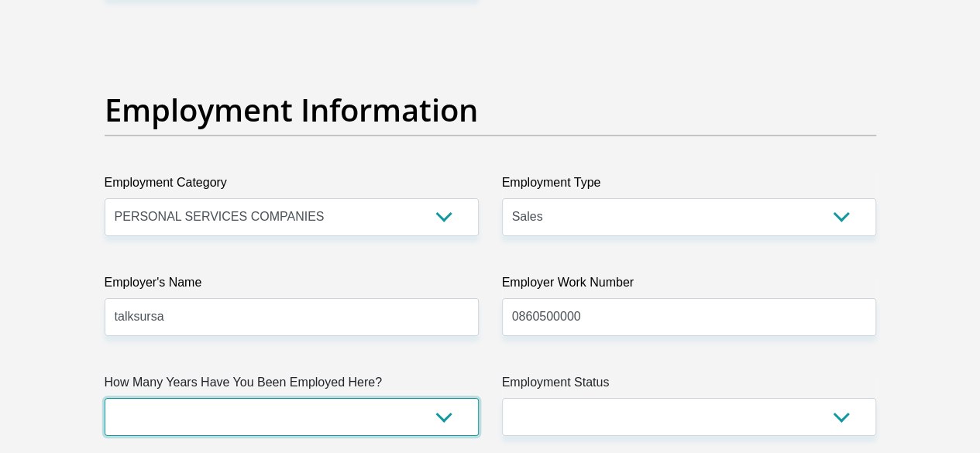
click at [355, 398] on select "less than 1 year 1-3 years 3-5 years 5+ years" at bounding box center [292, 417] width 374 height 38
select select "48"
click at [105, 398] on select "less than 1 year 1-3 years 3-5 years 5+ years" at bounding box center [292, 417] width 374 height 38
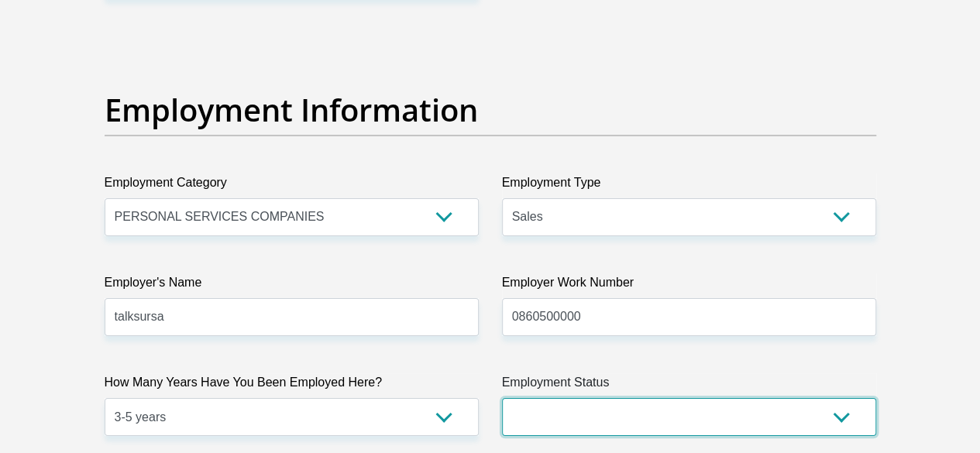
drag, startPoint x: 675, startPoint y: 363, endPoint x: 676, endPoint y: 350, distance: 13.3
click at [676, 398] on select "Permanent/Full-time Part-time/Casual [DEMOGRAPHIC_DATA] Worker Self-Employed Ho…" at bounding box center [689, 417] width 374 height 38
select select "1"
click at [502, 398] on select "Permanent/Full-time Part-time/Casual [DEMOGRAPHIC_DATA] Worker Self-Employed Ho…" at bounding box center [689, 417] width 374 height 38
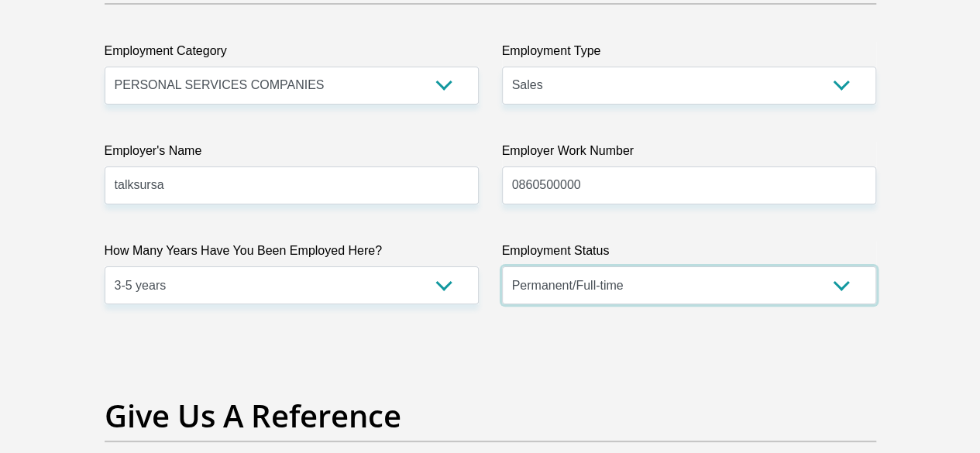
scroll to position [3175, 0]
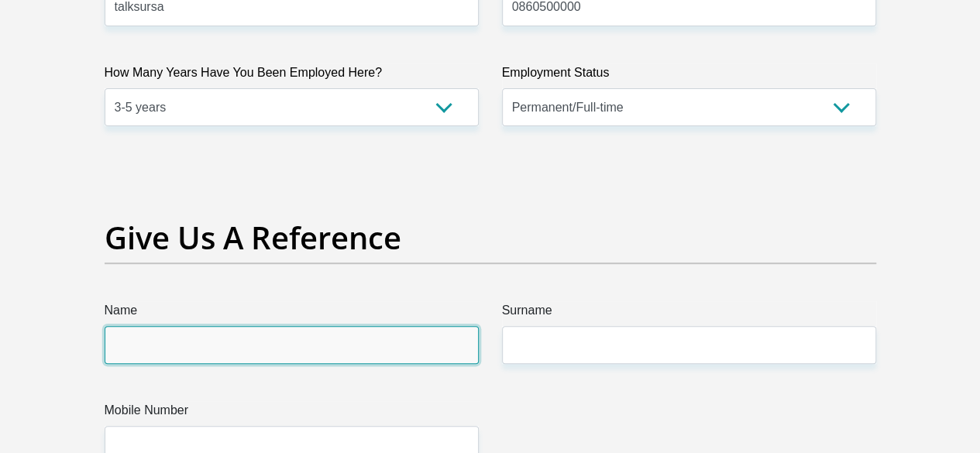
click at [338, 326] on input "Name" at bounding box center [292, 345] width 374 height 38
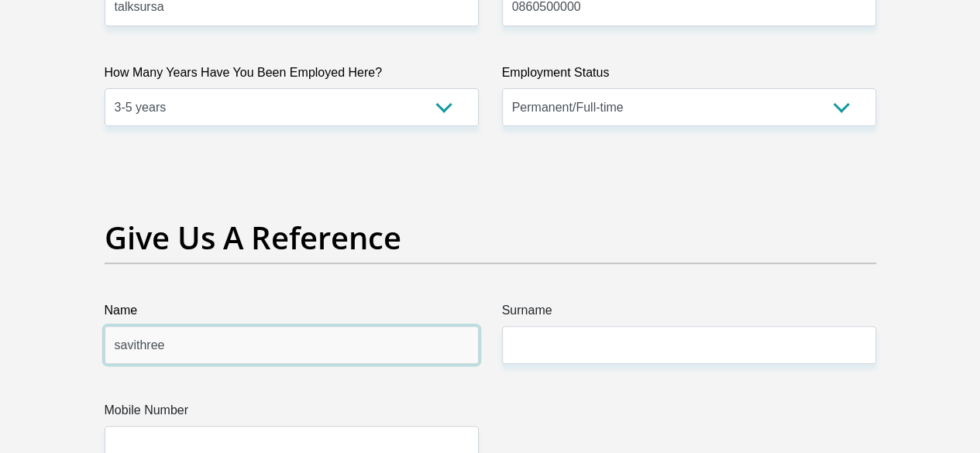
type input "savithree"
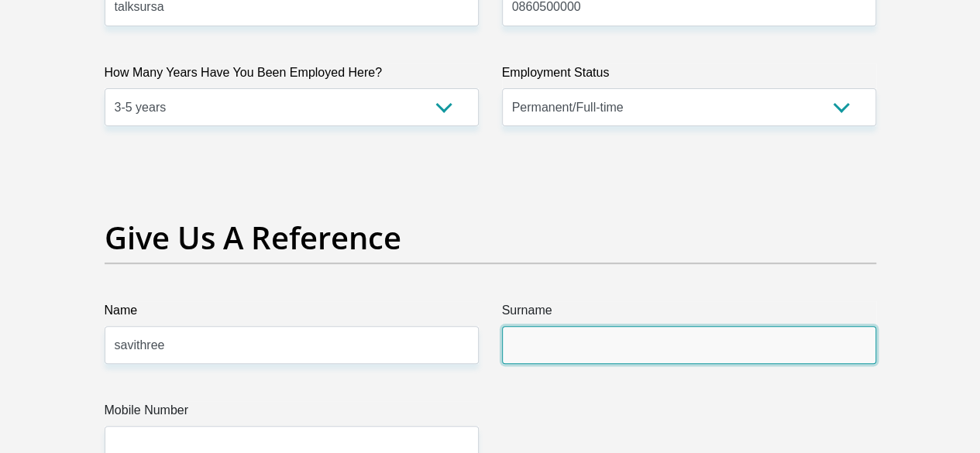
click at [530, 326] on input "Surname" at bounding box center [689, 345] width 374 height 38
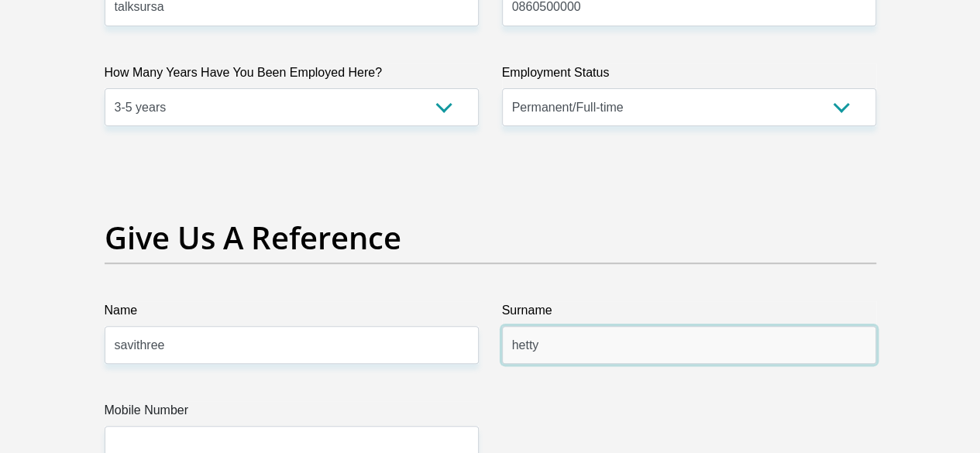
click at [514, 326] on input "hetty" at bounding box center [689, 345] width 374 height 38
click at [513, 326] on input "hetty" at bounding box center [689, 345] width 374 height 38
type input "chetty"
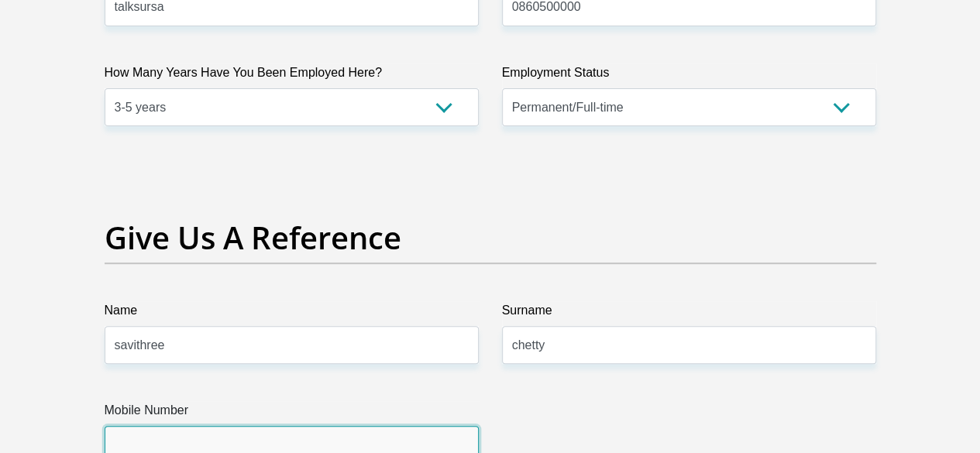
click at [409, 426] on input "Mobile Number" at bounding box center [292, 445] width 374 height 38
click at [125, 426] on input "064941727" at bounding box center [292, 445] width 374 height 38
click at [173, 426] on input "0614941727" at bounding box center [292, 445] width 374 height 38
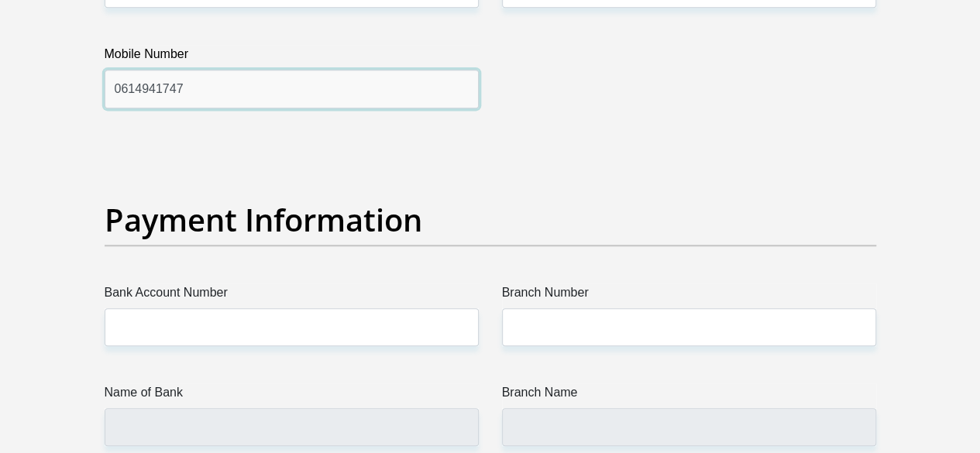
scroll to position [3562, 0]
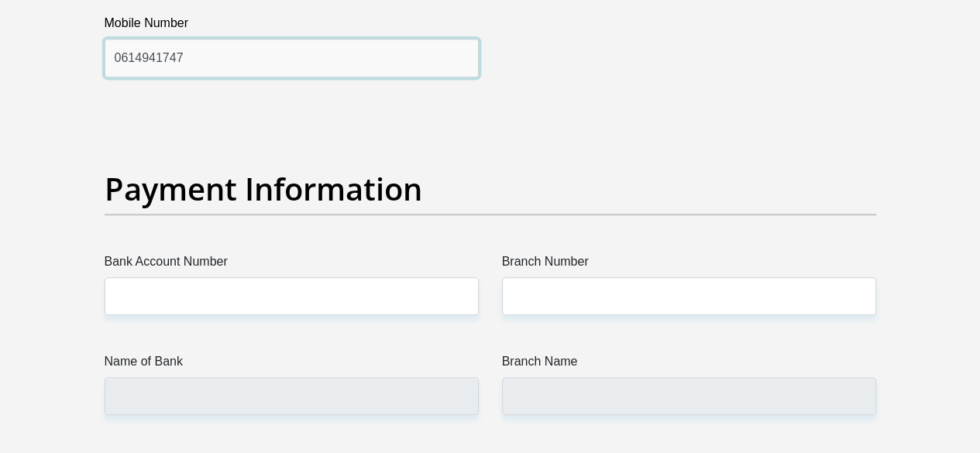
type input "0614941747"
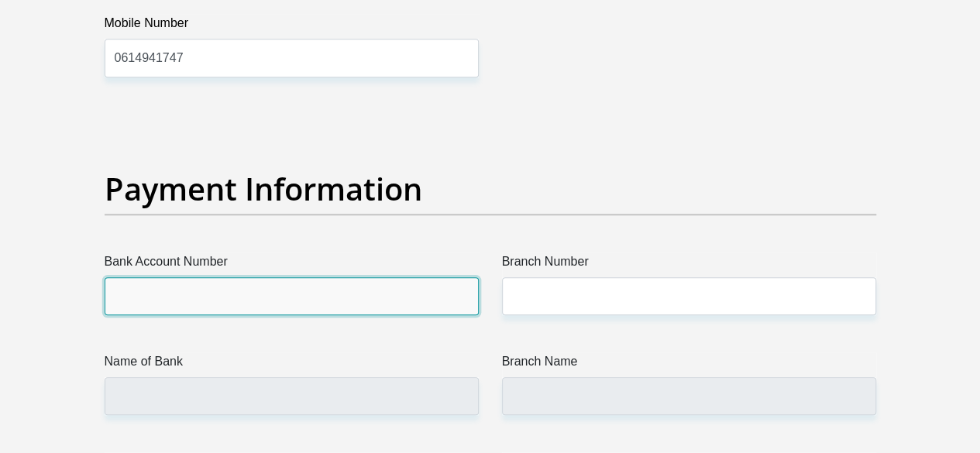
click at [275, 277] on input "Bank Account Number" at bounding box center [292, 296] width 374 height 38
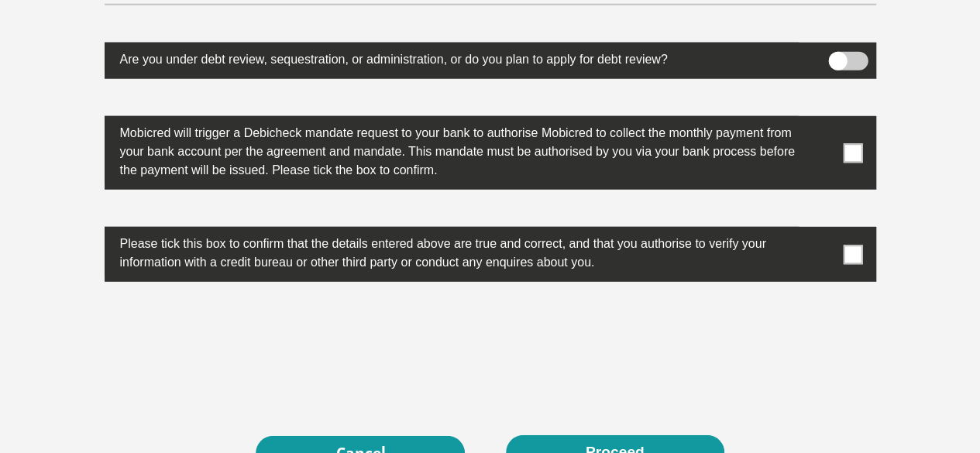
scroll to position [5111, 0]
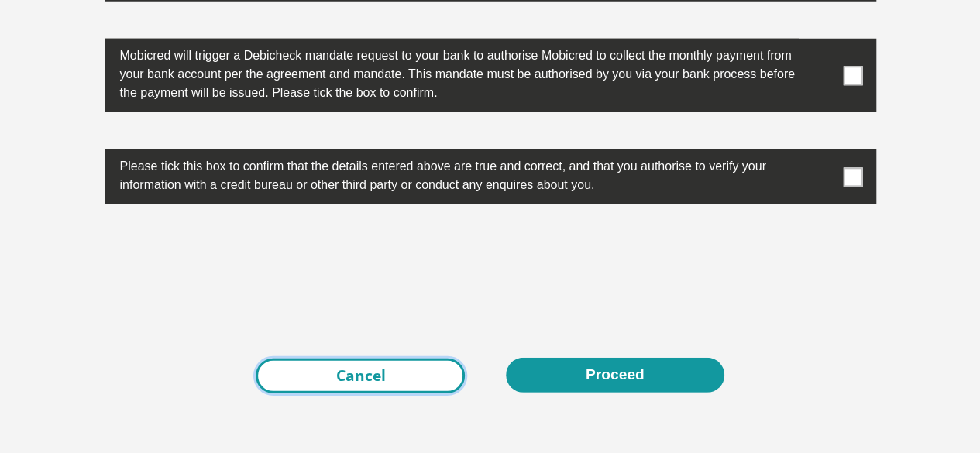
click at [370, 359] on link "Cancel" at bounding box center [360, 376] width 209 height 35
